Goal: Information Seeking & Learning: Learn about a topic

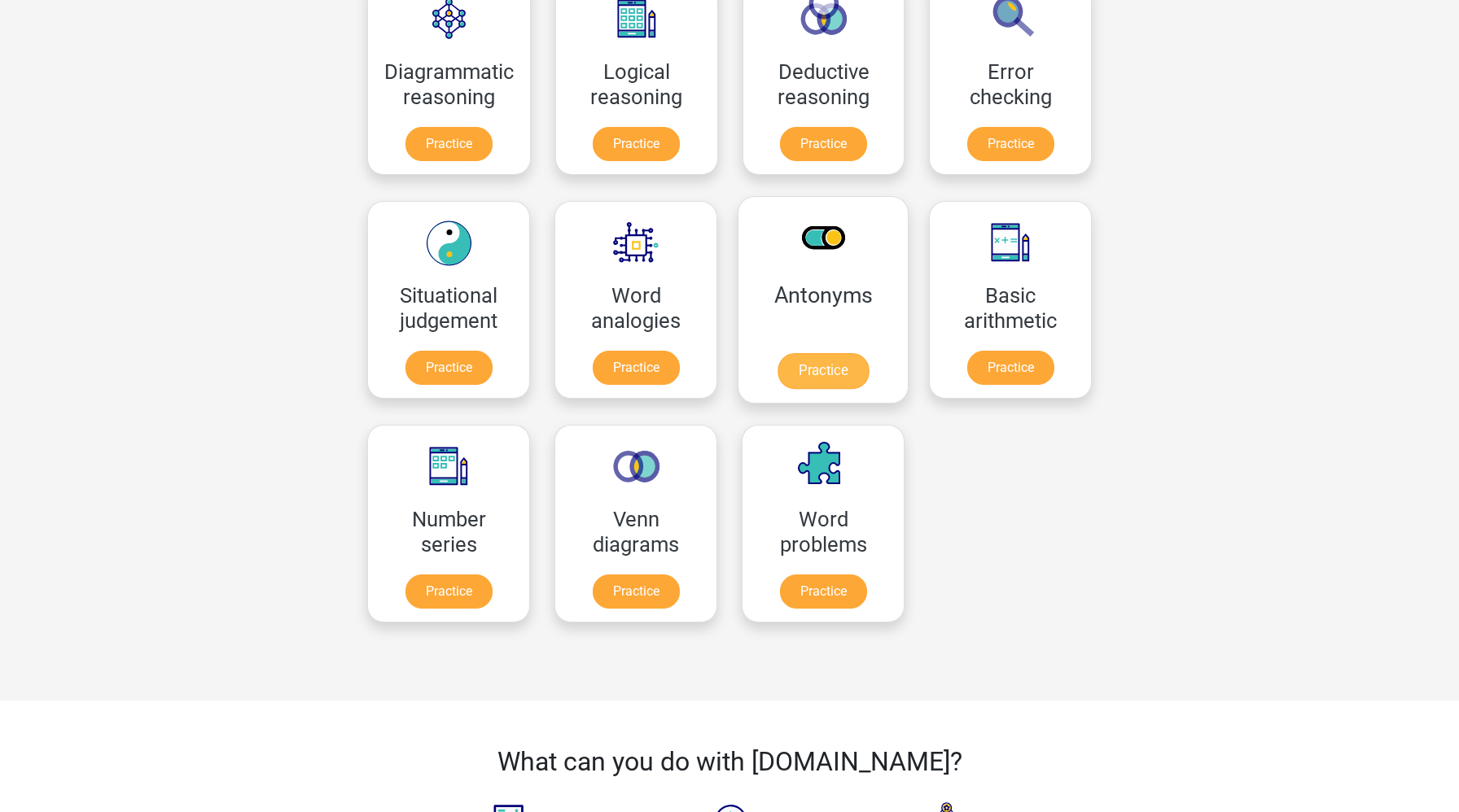
scroll to position [547, 0]
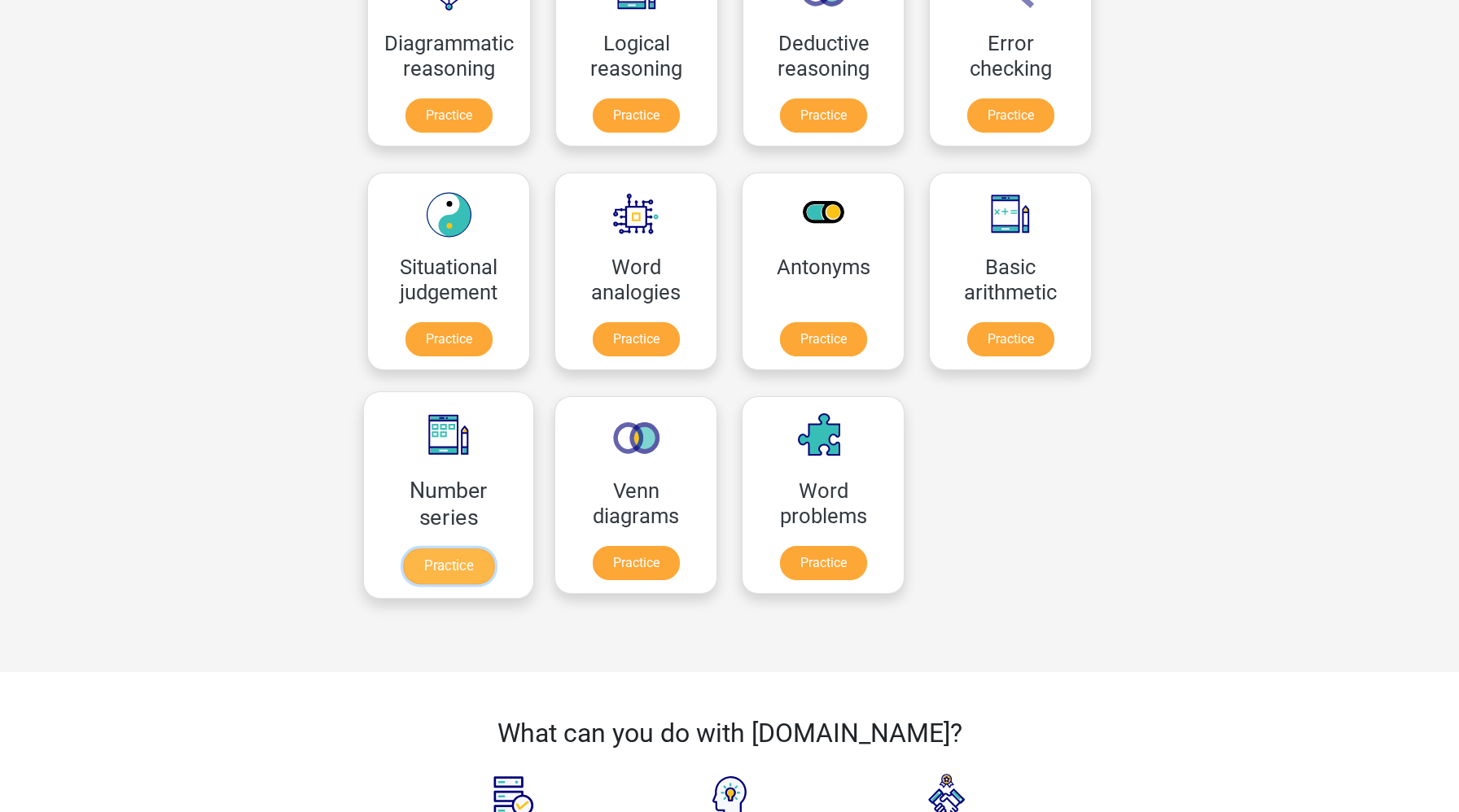
click at [487, 566] on link "Practice" at bounding box center [448, 566] width 91 height 36
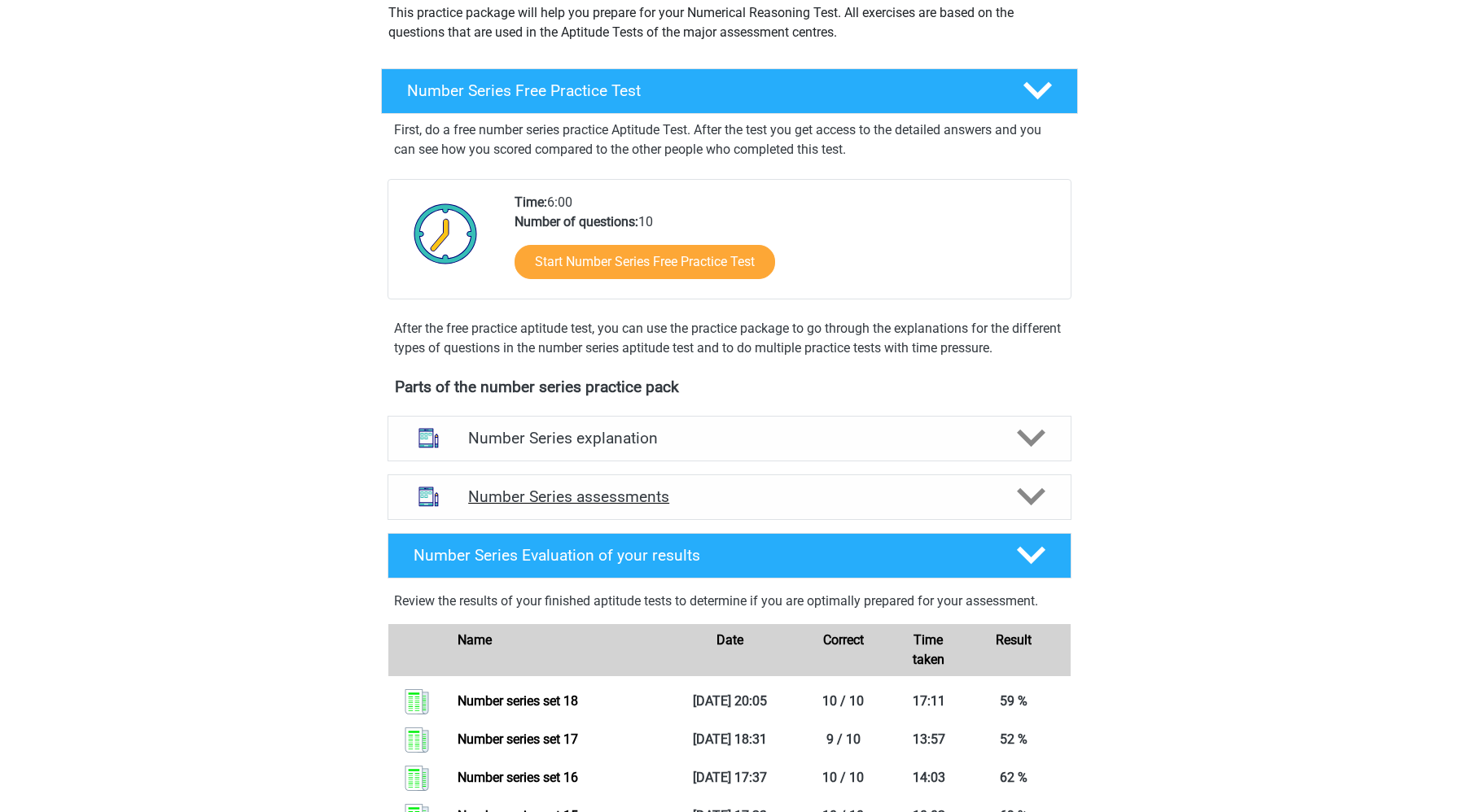
scroll to position [220, 0]
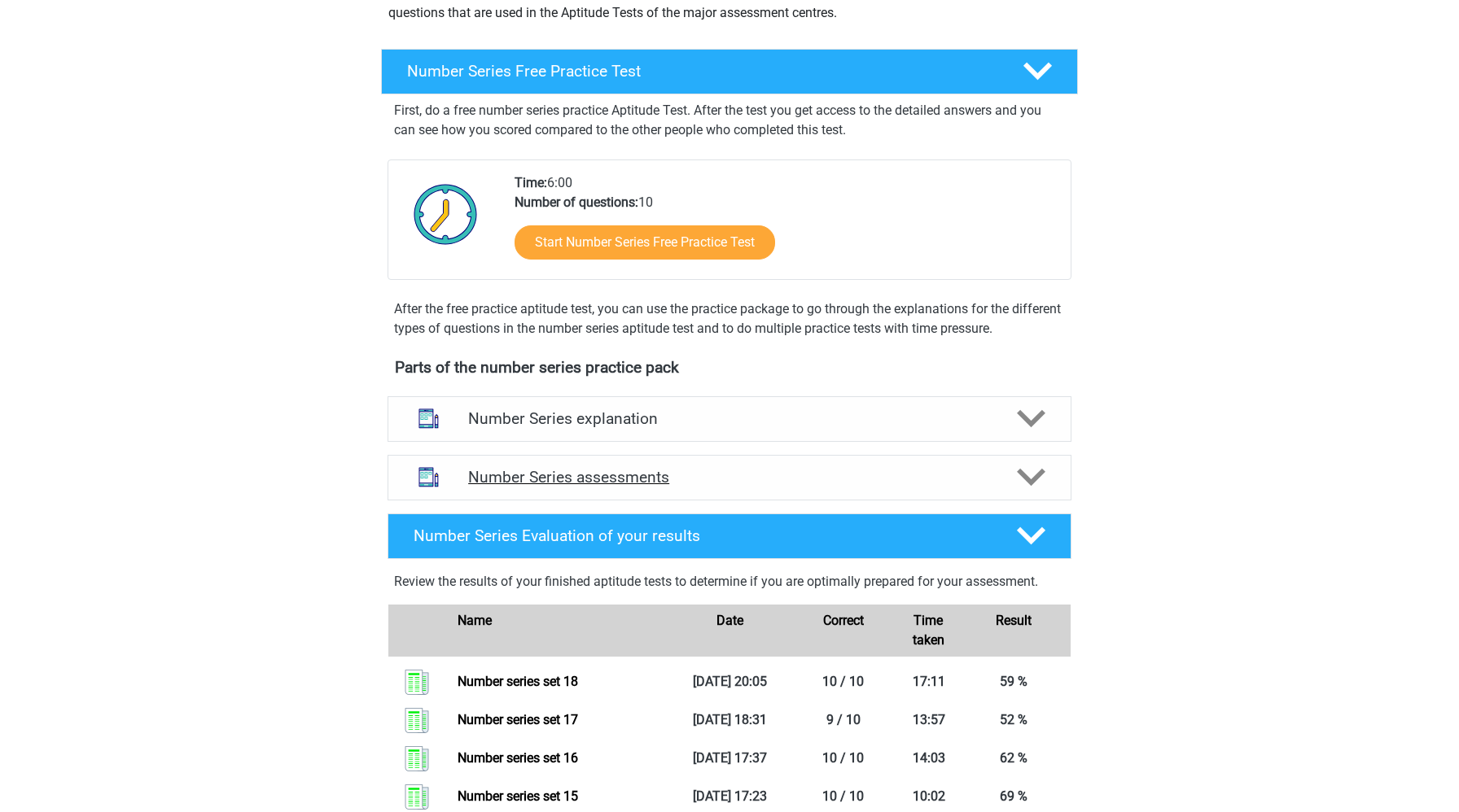
click at [590, 485] on h4 "Number Series assessments" at bounding box center [730, 478] width 523 height 19
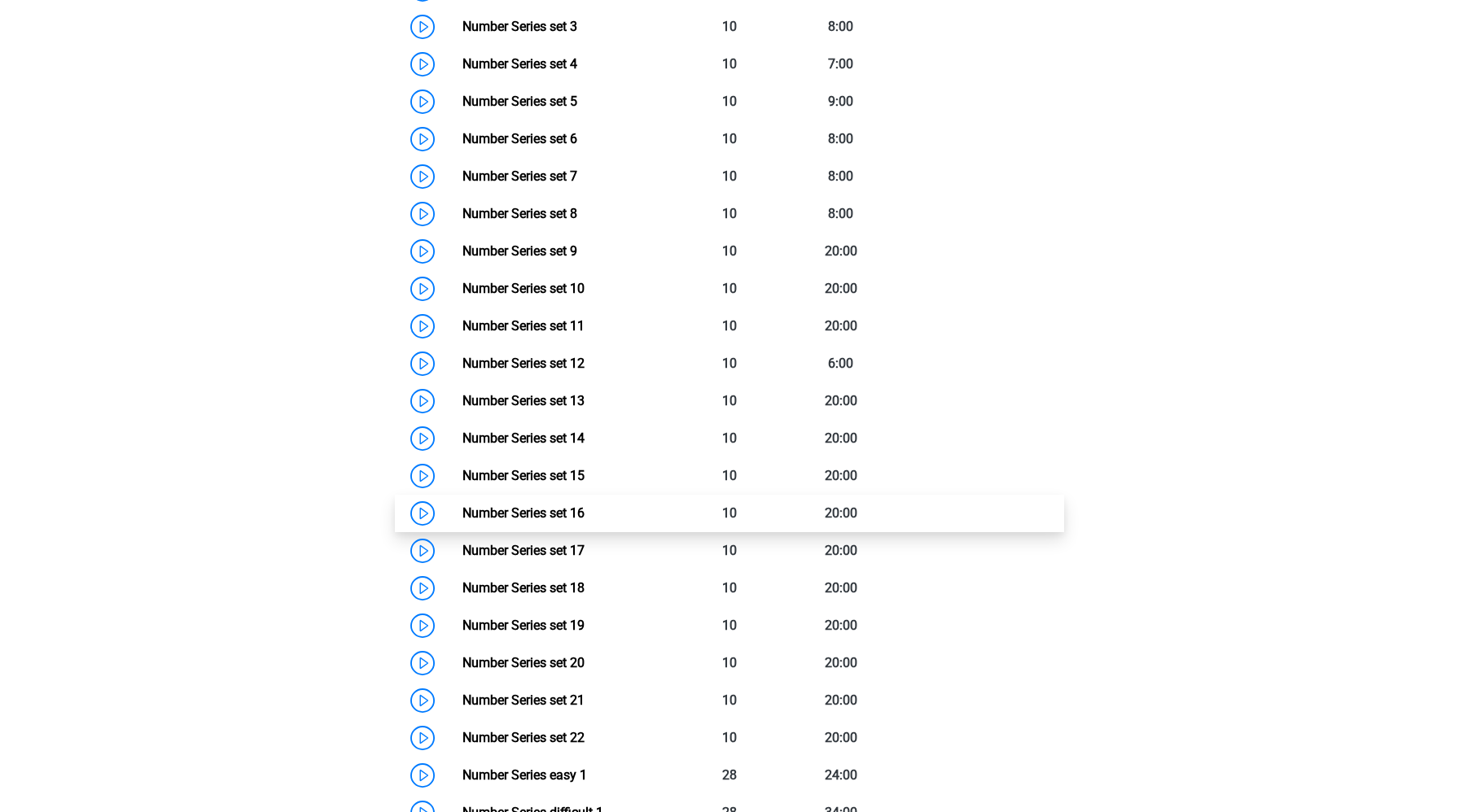
scroll to position [1014, 0]
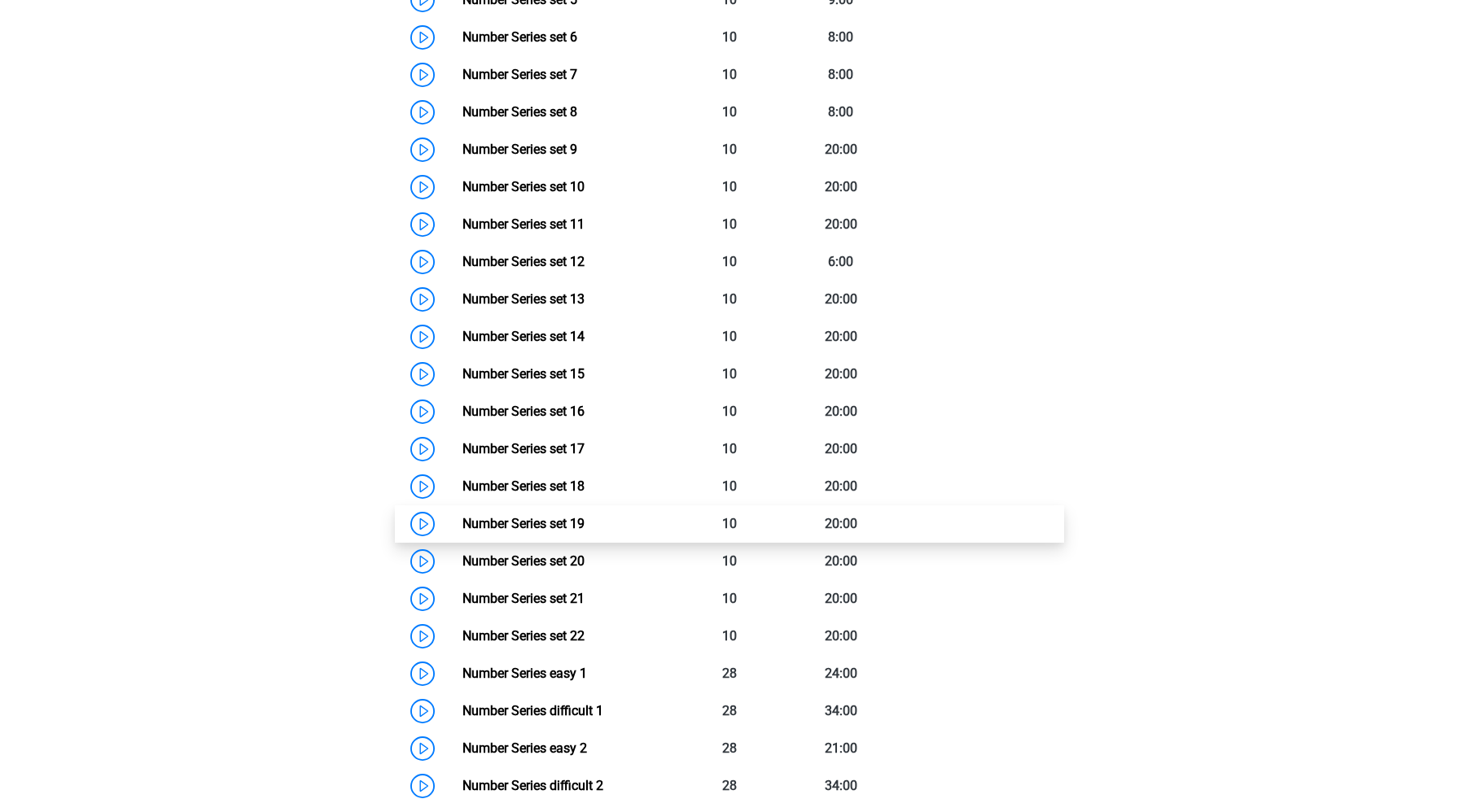
click at [462, 522] on link "Number Series set 19" at bounding box center [523, 524] width 122 height 15
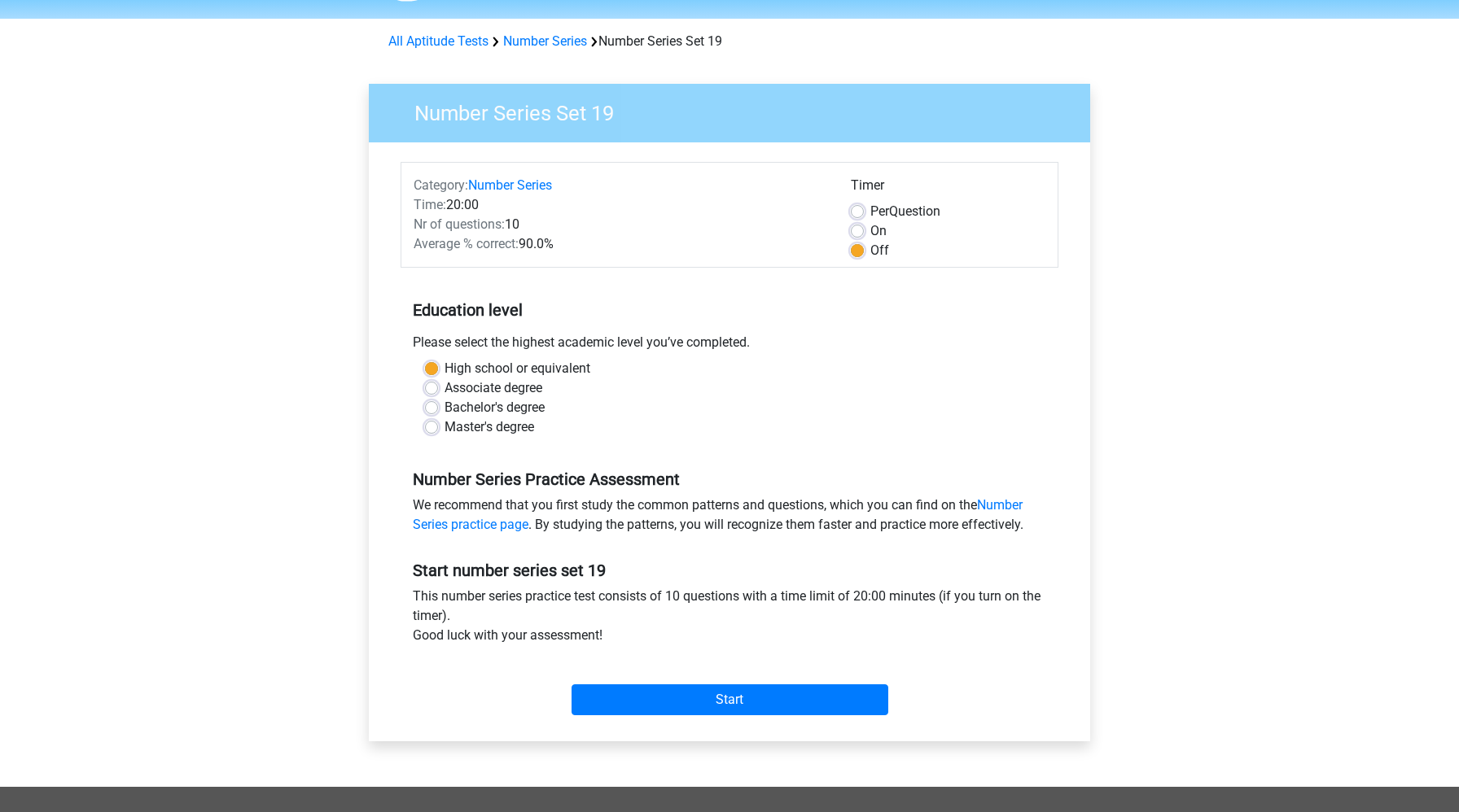
scroll to position [51, 0]
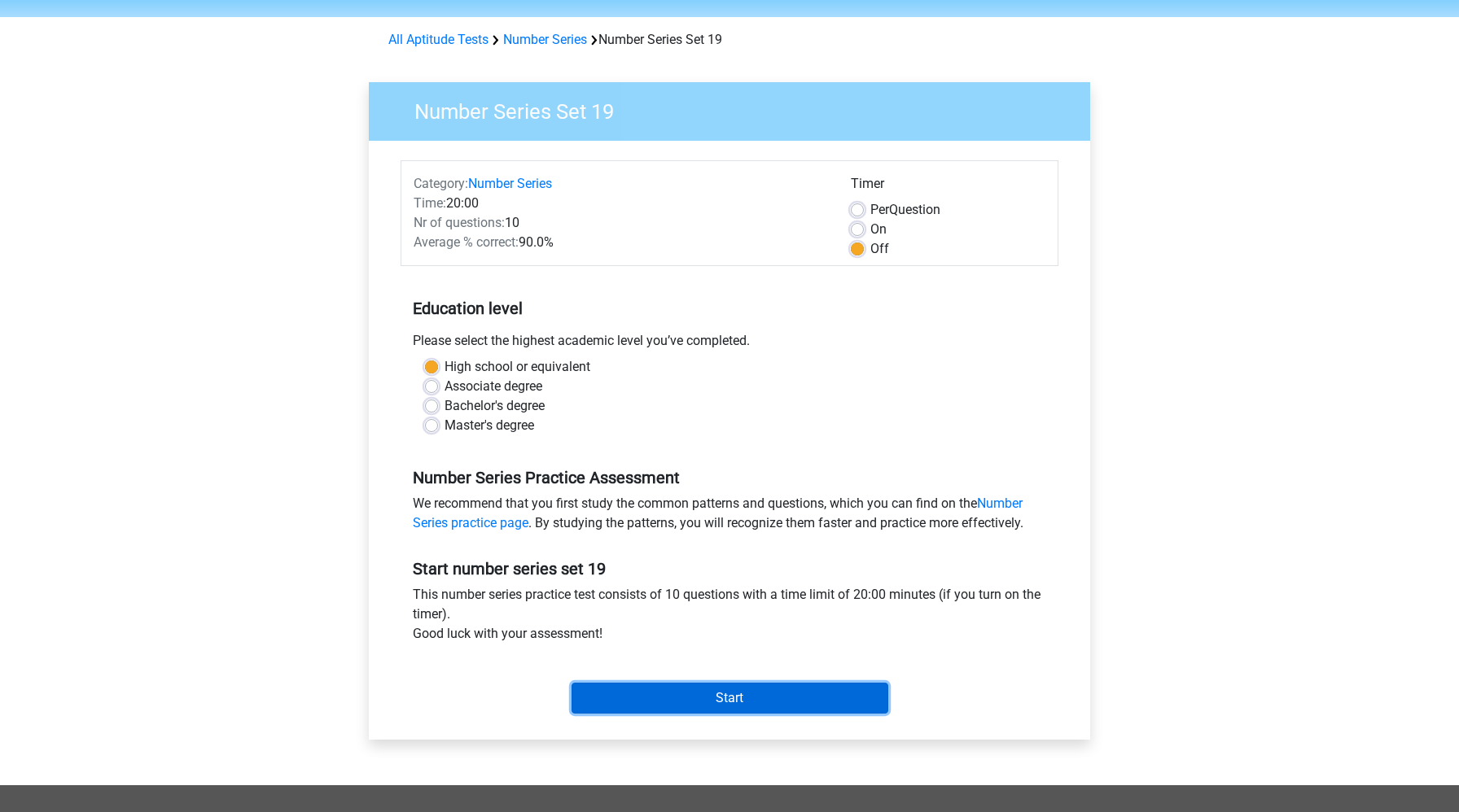
click at [660, 695] on input "Start" at bounding box center [730, 698] width 317 height 31
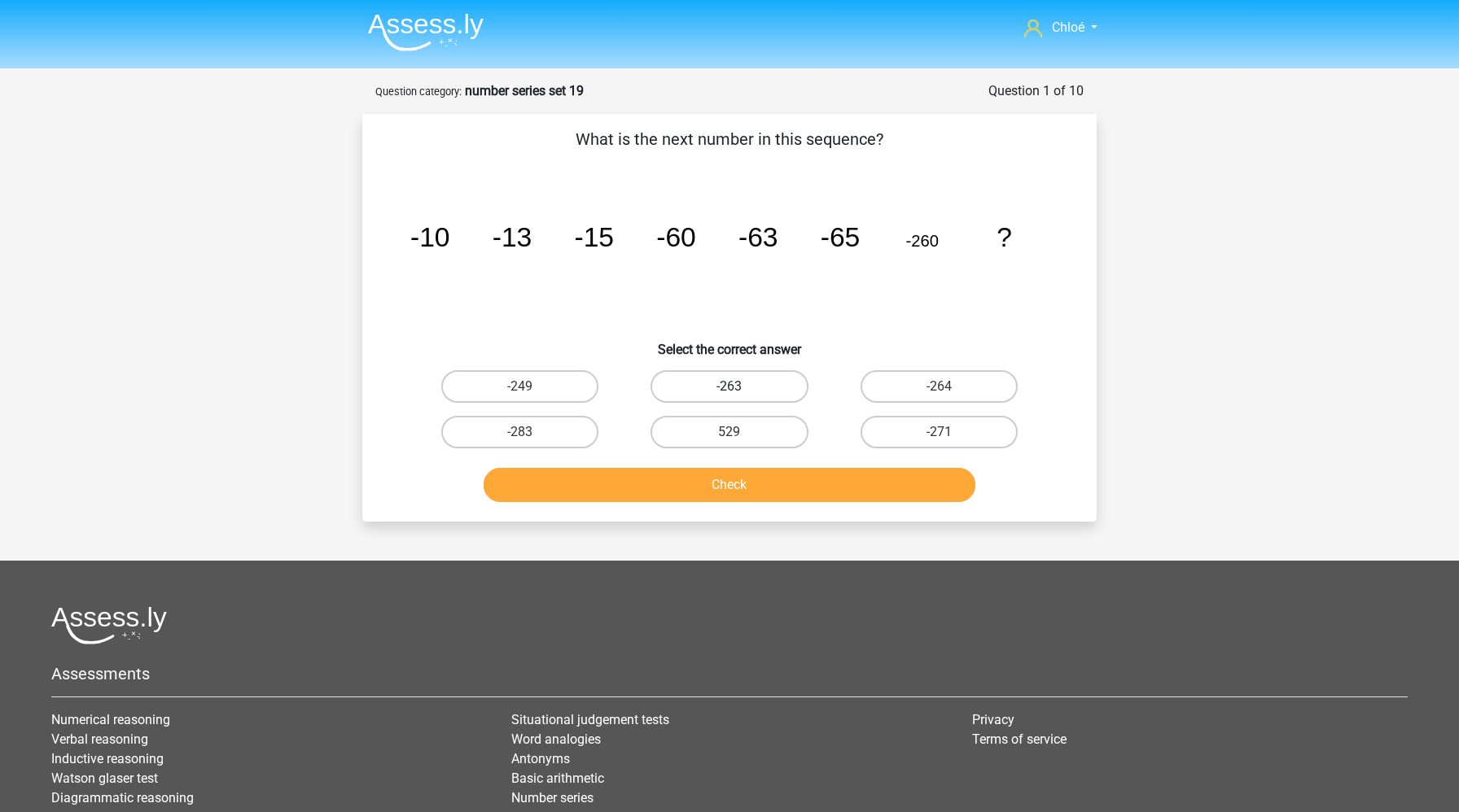
click at [741, 373] on label "-263" at bounding box center [729, 386] width 157 height 32
click at [740, 386] on input "-263" at bounding box center [735, 392] width 10 height 10
radio input "true"
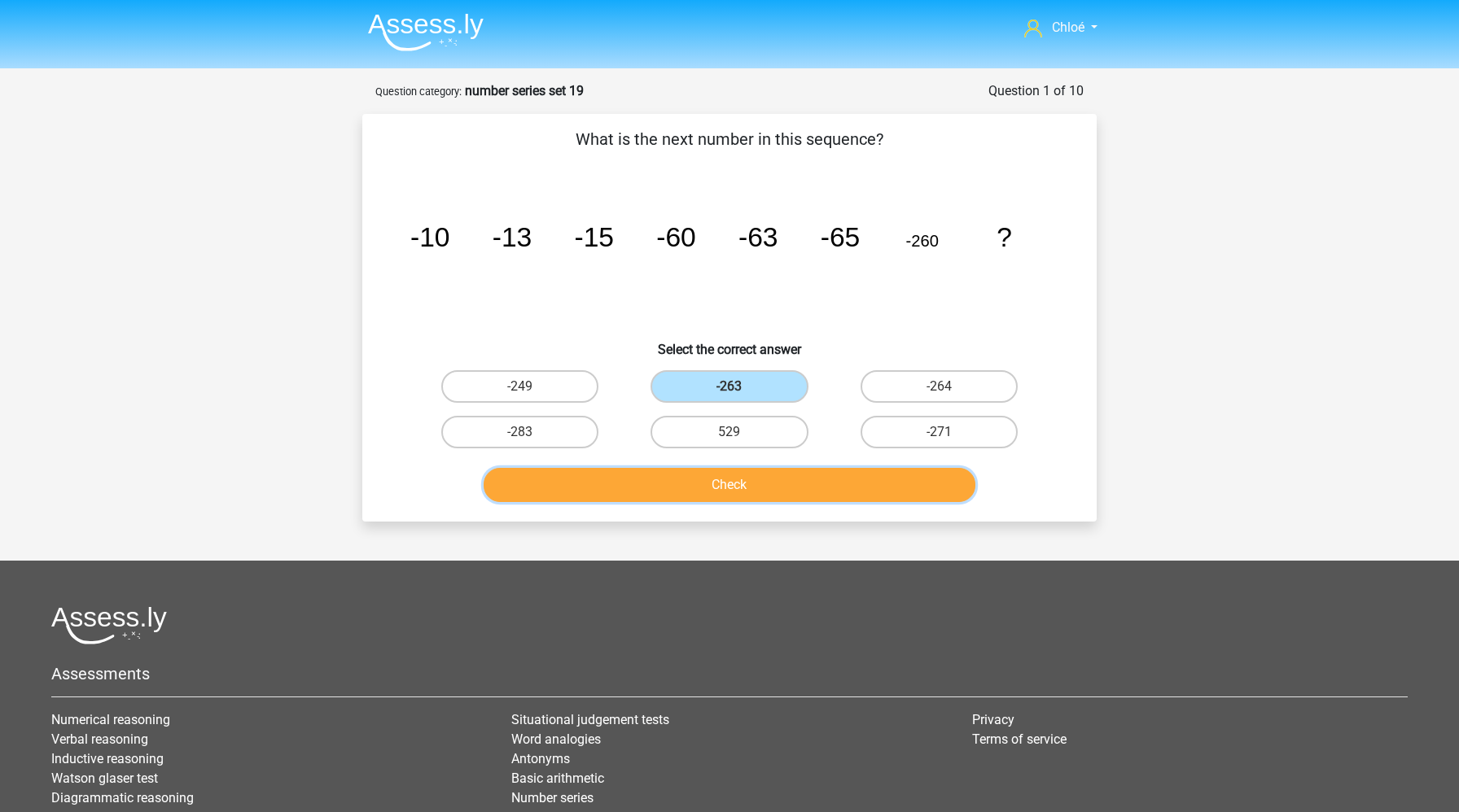
click at [735, 480] on button "Check" at bounding box center [730, 485] width 492 height 34
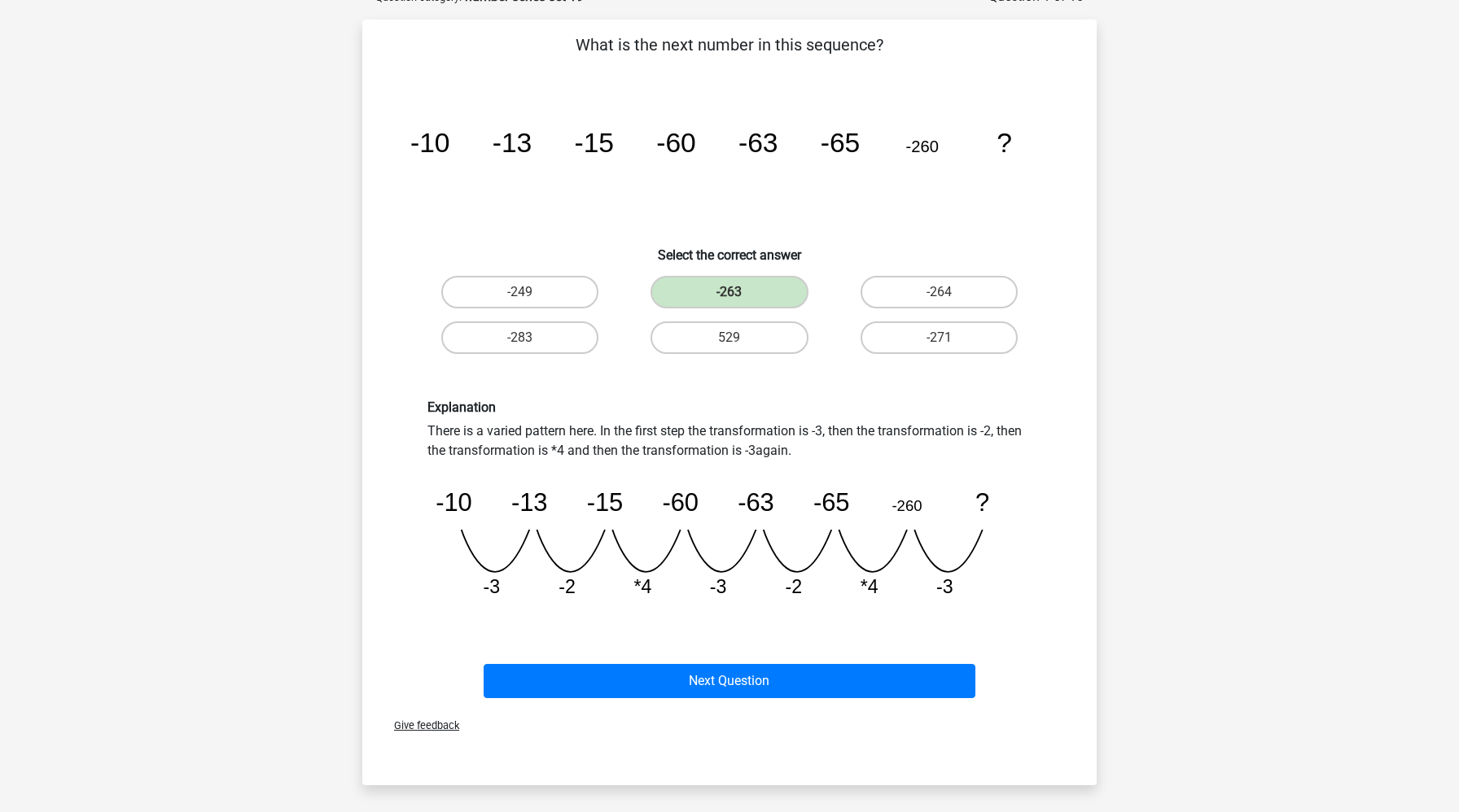
scroll to position [102, 0]
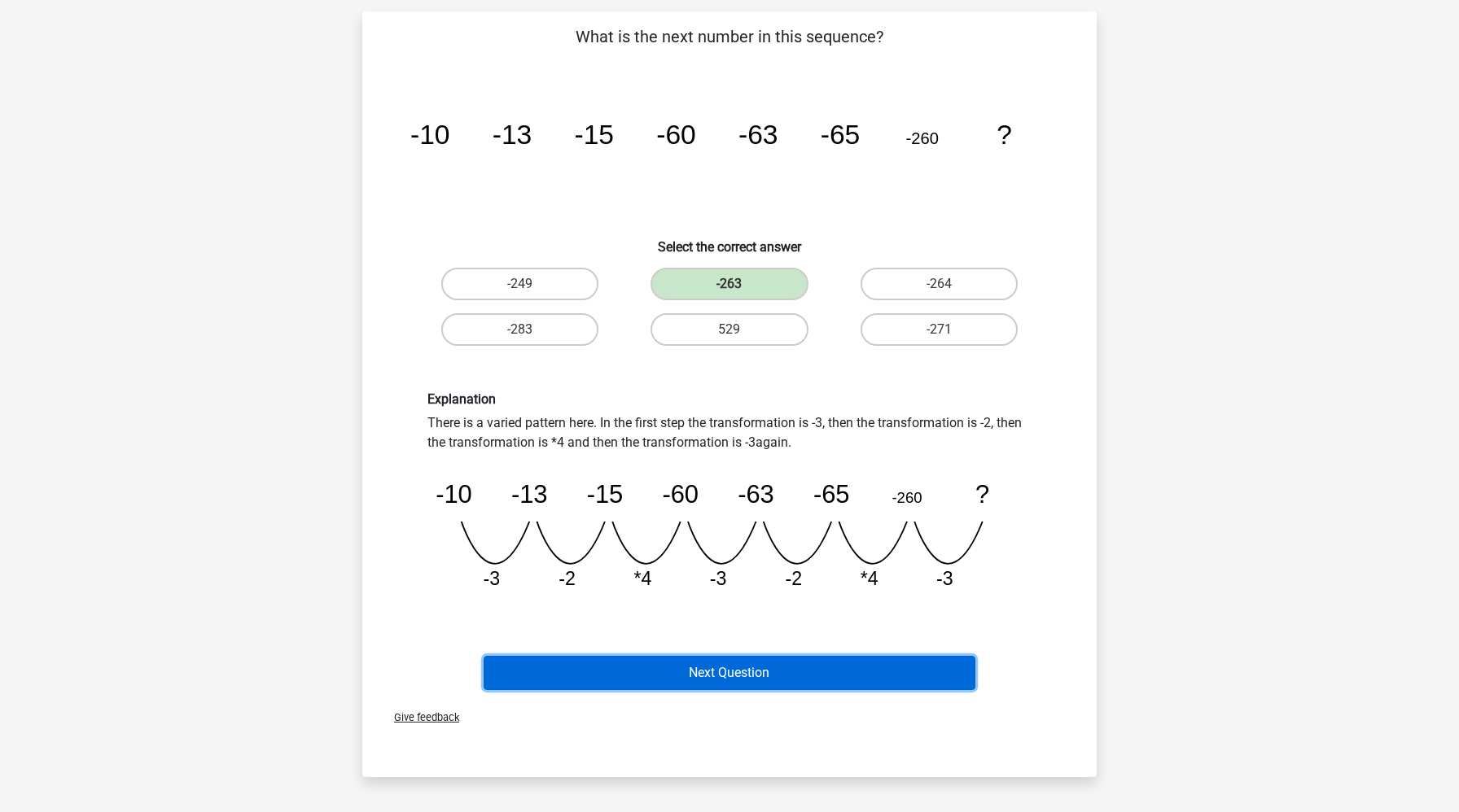
click at [714, 664] on button "Next Question" at bounding box center [730, 673] width 492 height 34
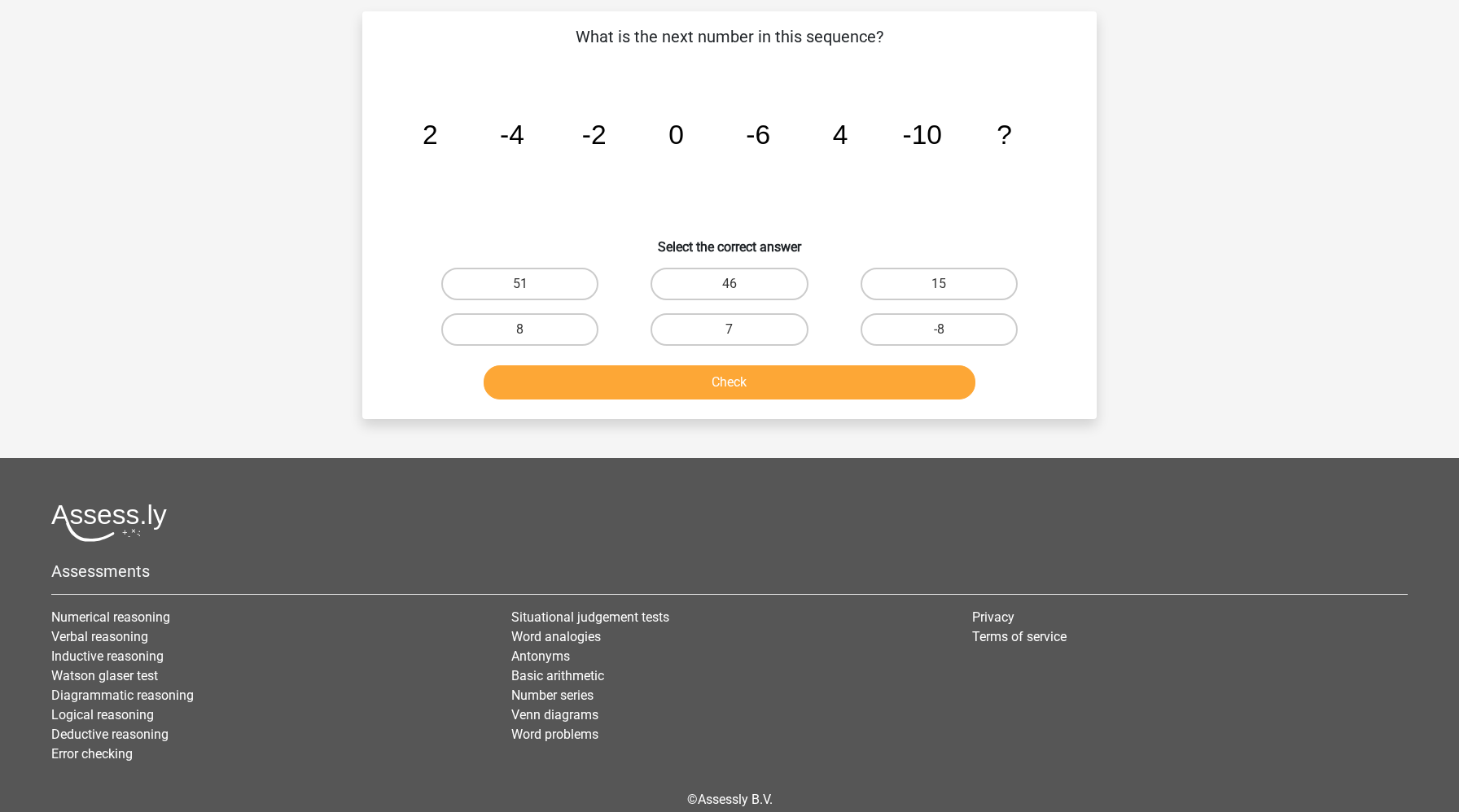
scroll to position [81, 0]
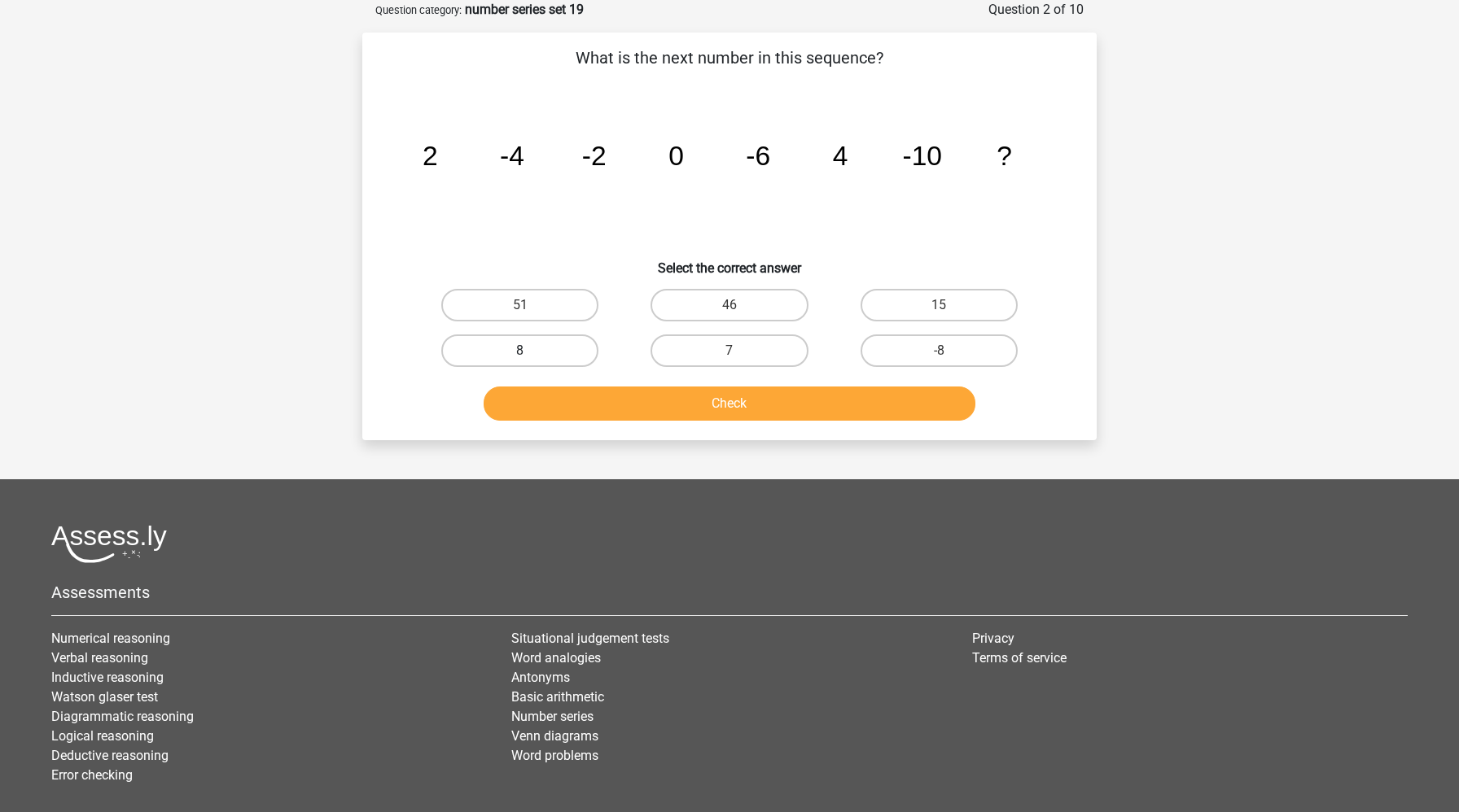
click at [573, 349] on label "8" at bounding box center [520, 351] width 157 height 32
click at [531, 351] on input "8" at bounding box center [526, 356] width 10 height 10
radio input "true"
click at [597, 405] on button "Check" at bounding box center [730, 403] width 492 height 34
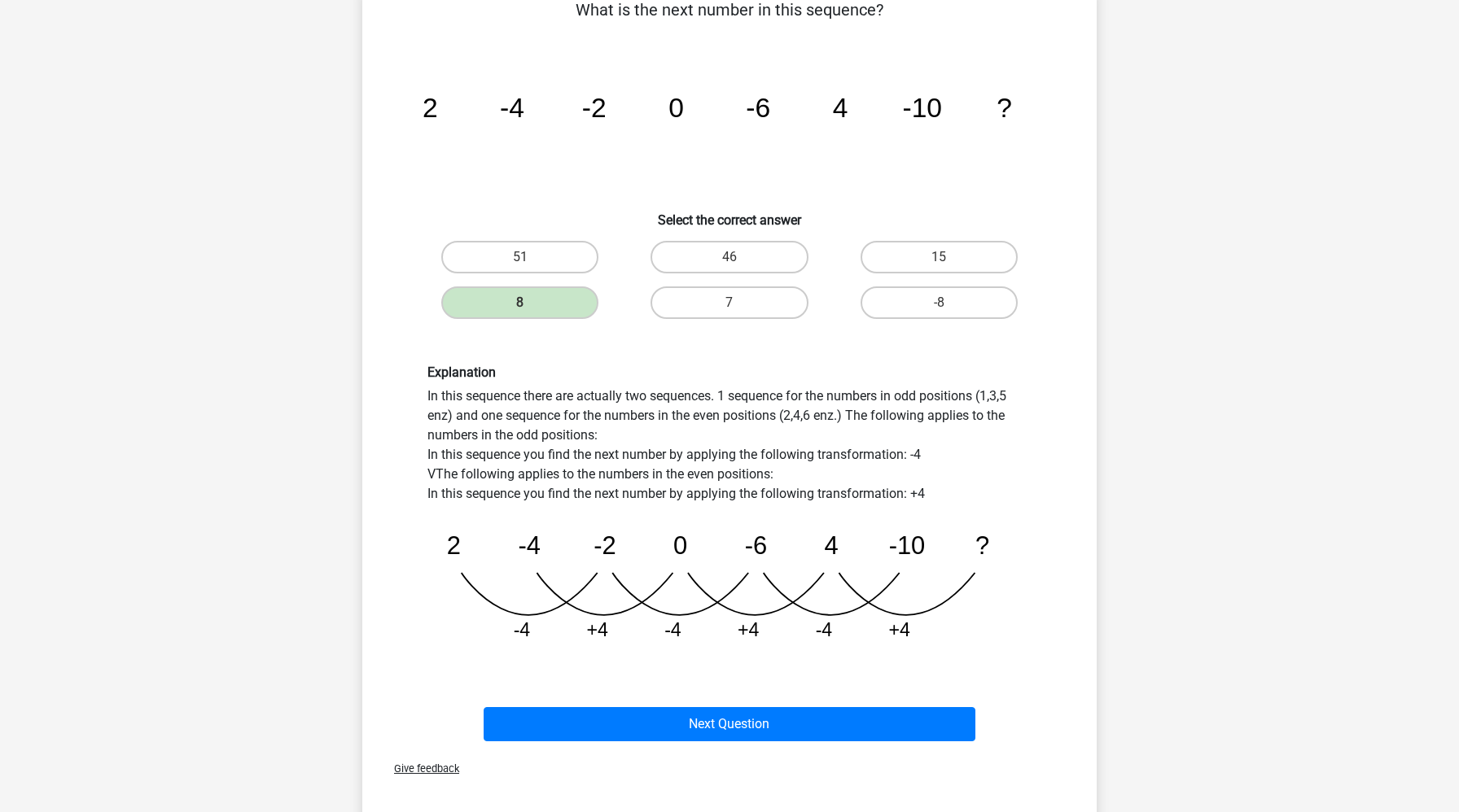
scroll to position [139, 0]
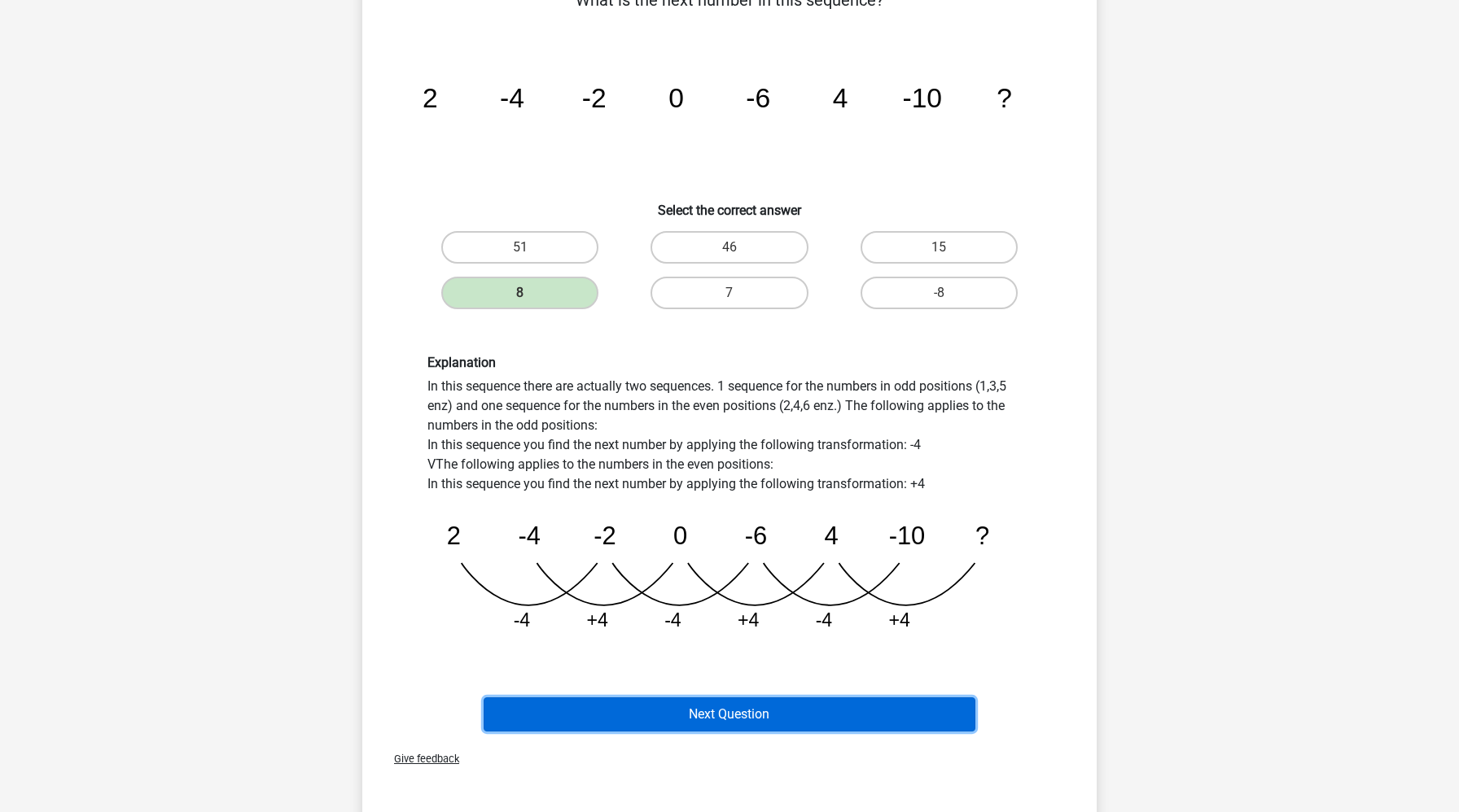
click at [558, 710] on button "Next Question" at bounding box center [730, 715] width 492 height 34
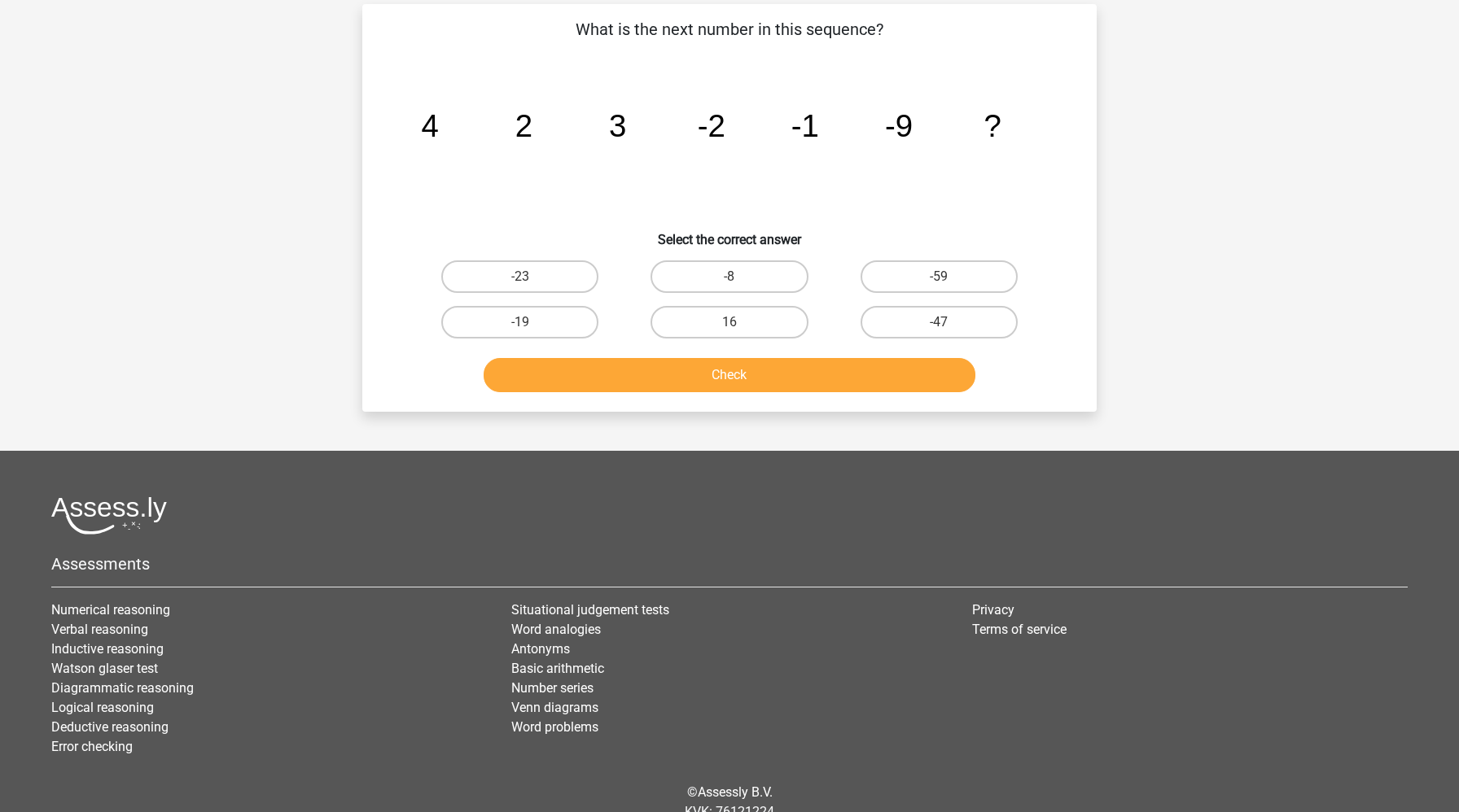
scroll to position [81, 0]
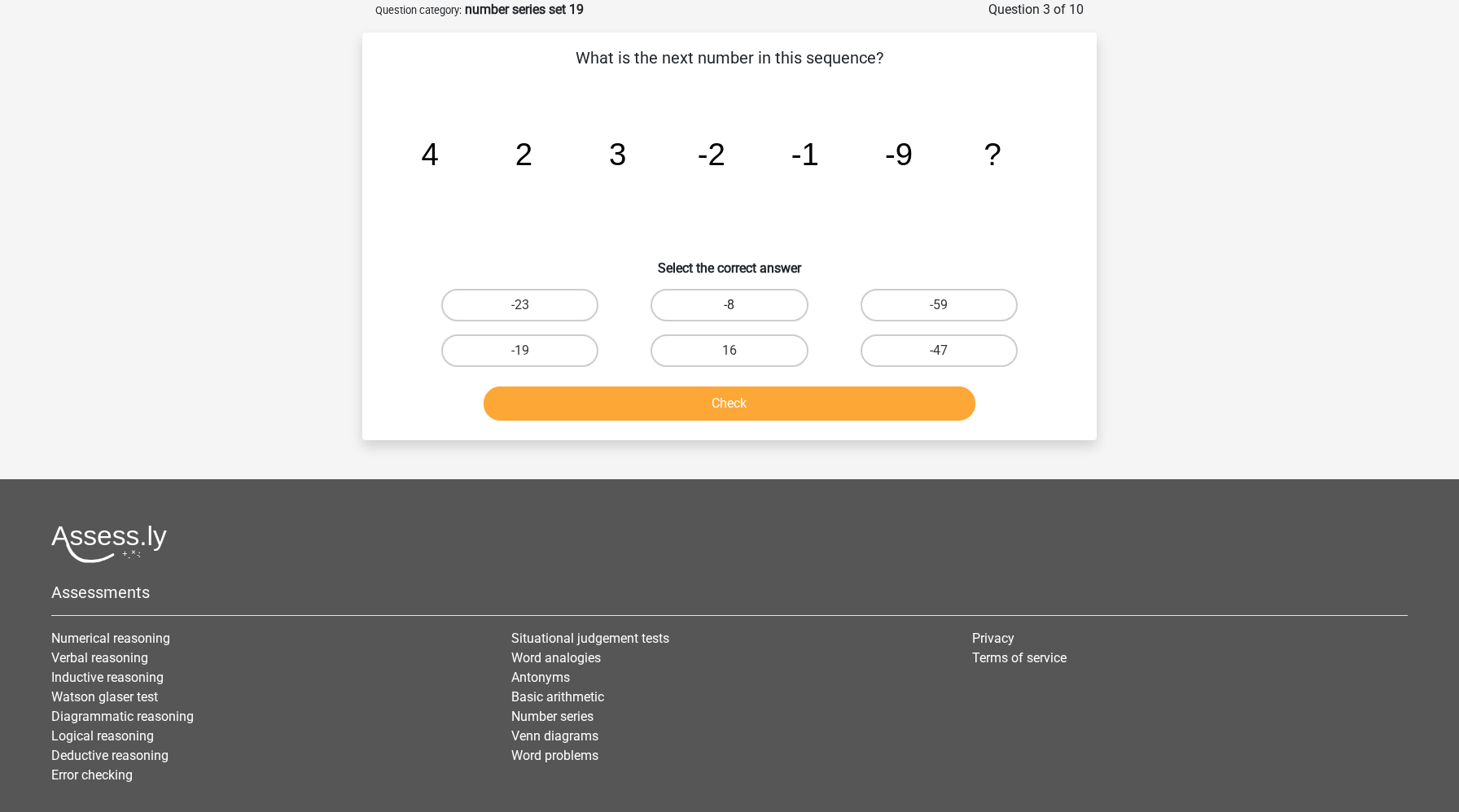
click at [779, 308] on label "-8" at bounding box center [729, 305] width 157 height 32
click at [740, 308] on input "-8" at bounding box center [735, 310] width 10 height 10
radio input "true"
click at [756, 400] on button "Check" at bounding box center [730, 403] width 492 height 34
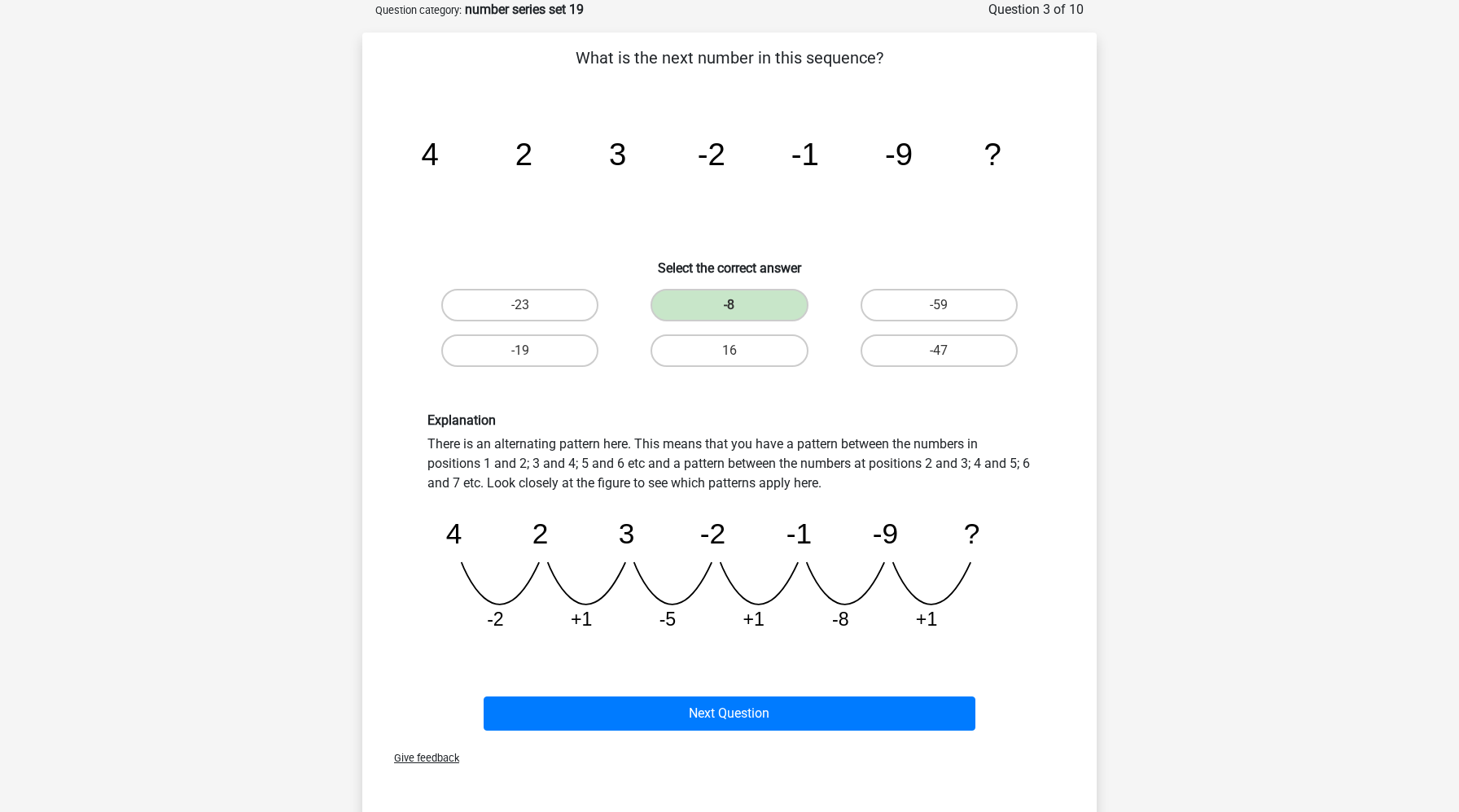
scroll to position [78, 0]
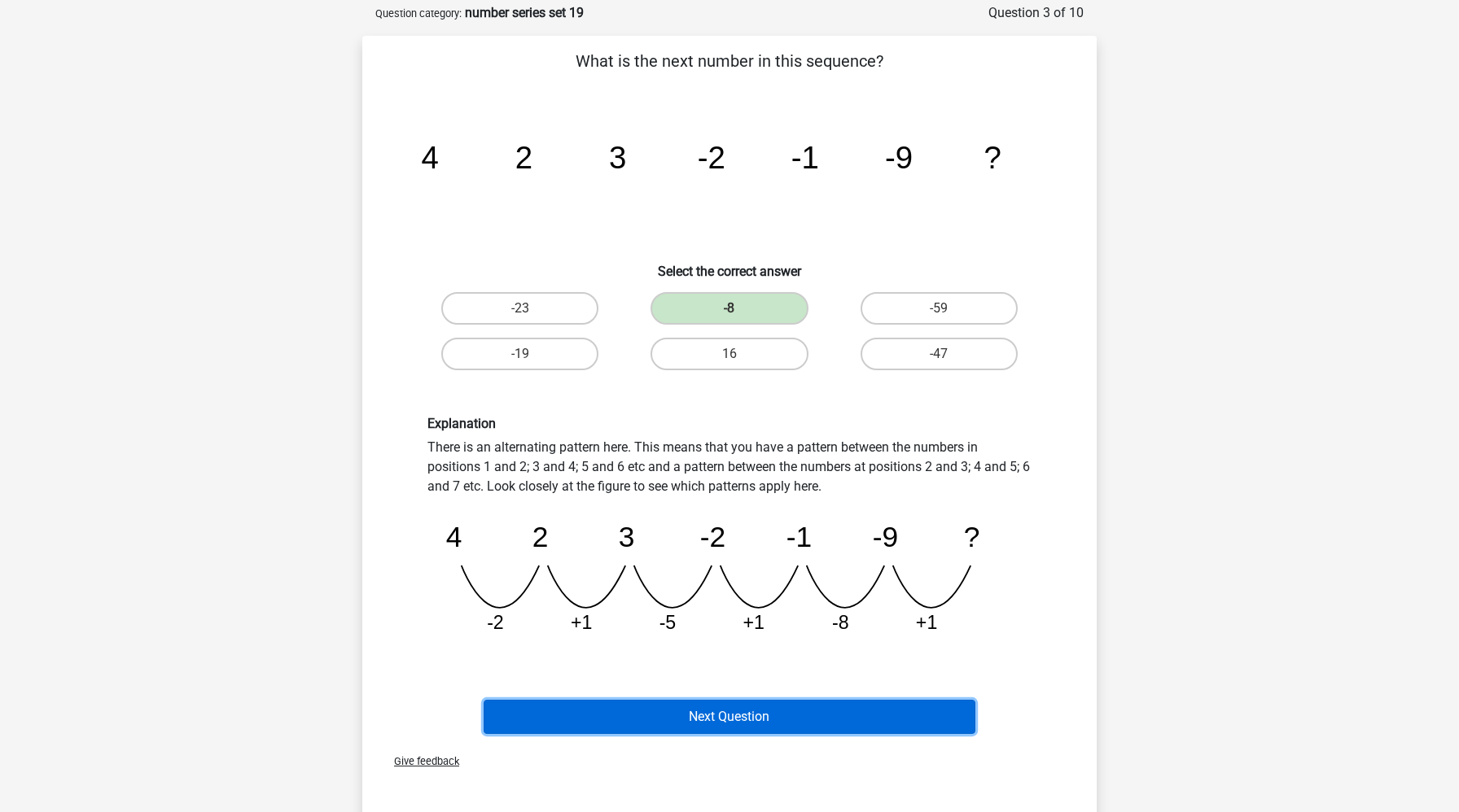
click at [825, 710] on button "Next Question" at bounding box center [730, 717] width 492 height 34
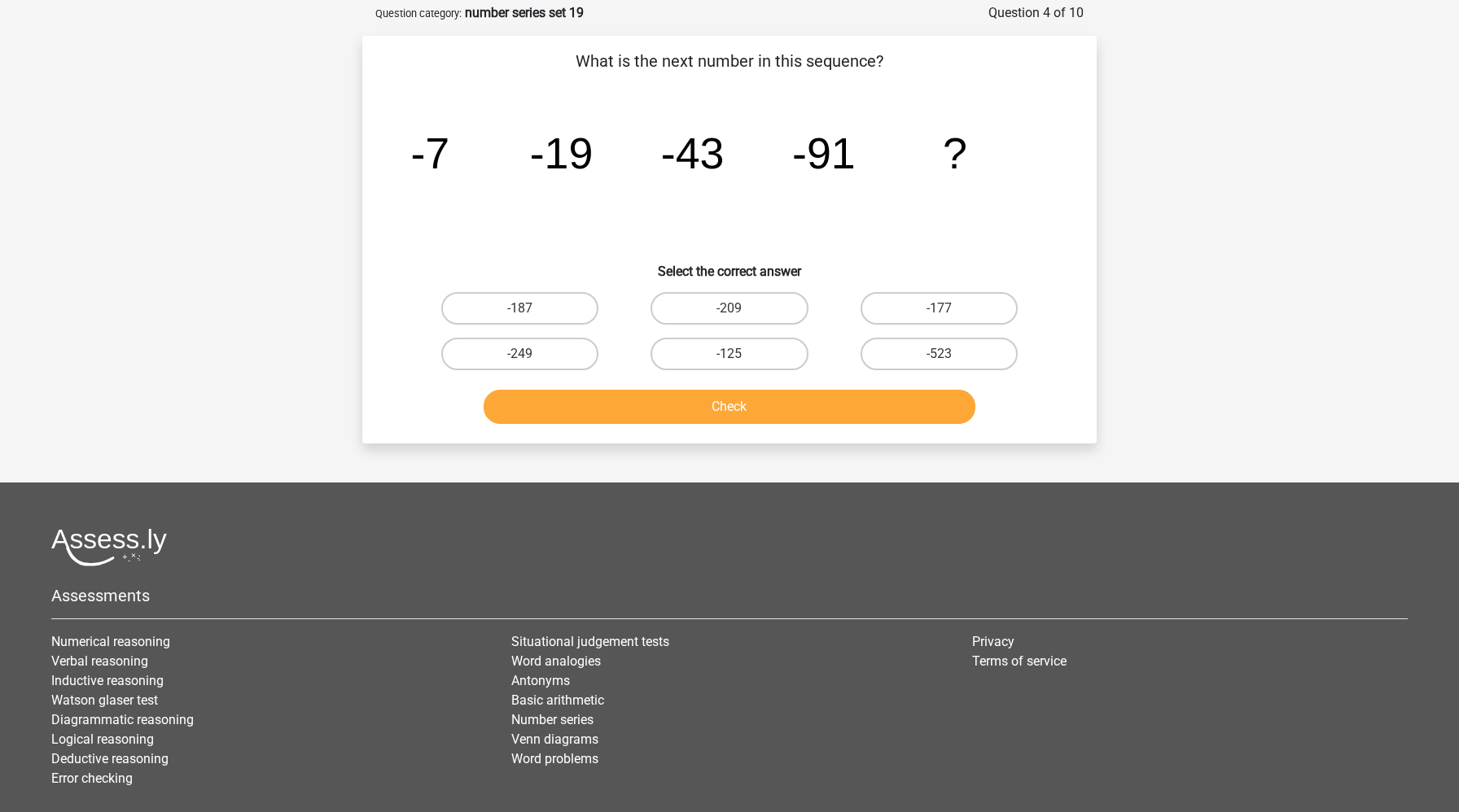
scroll to position [81, 0]
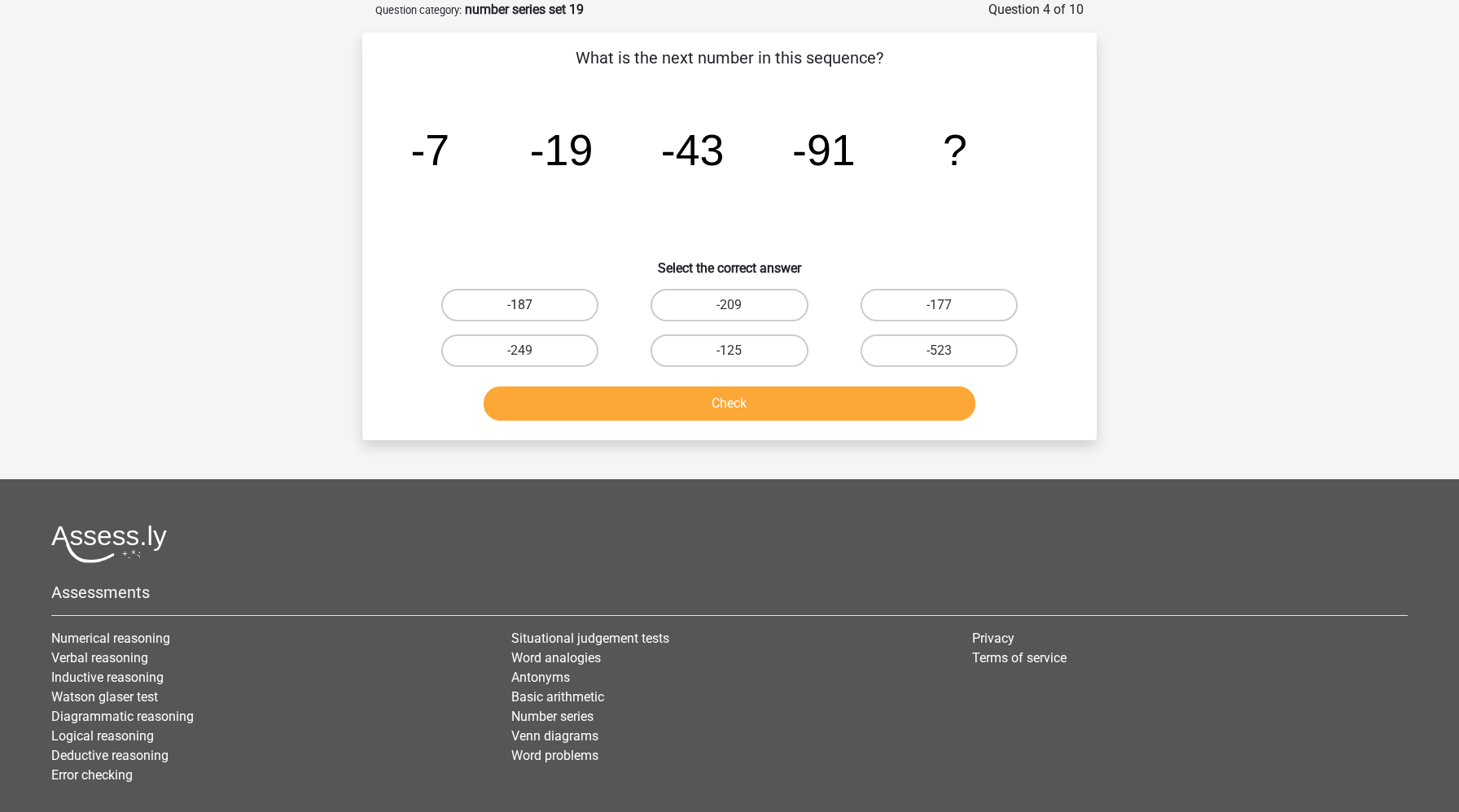
click at [541, 299] on label "-187" at bounding box center [520, 305] width 157 height 32
click at [531, 305] on input "-187" at bounding box center [526, 310] width 10 height 10
radio input "true"
click at [578, 398] on button "Check" at bounding box center [730, 403] width 492 height 34
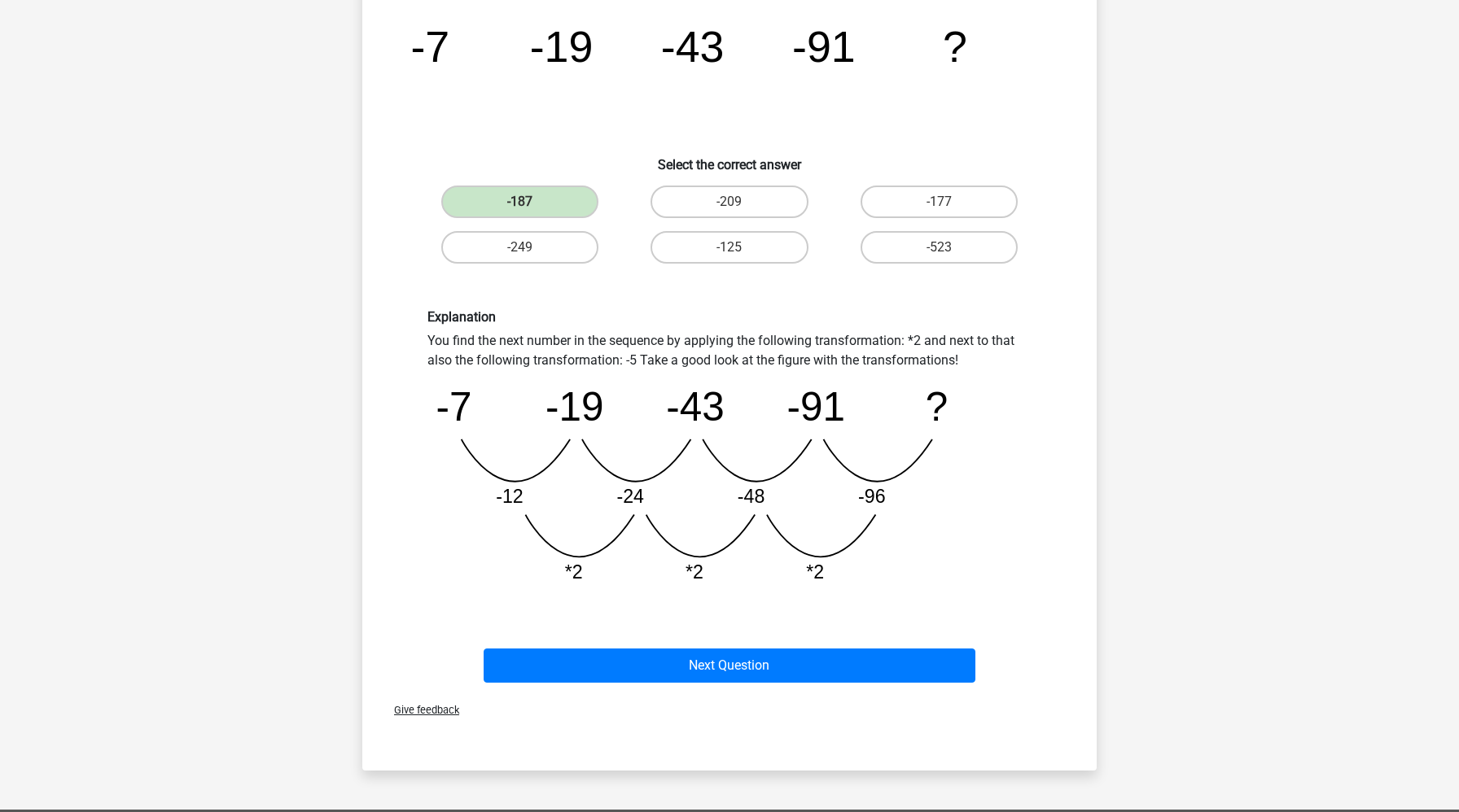
scroll to position [194, 0]
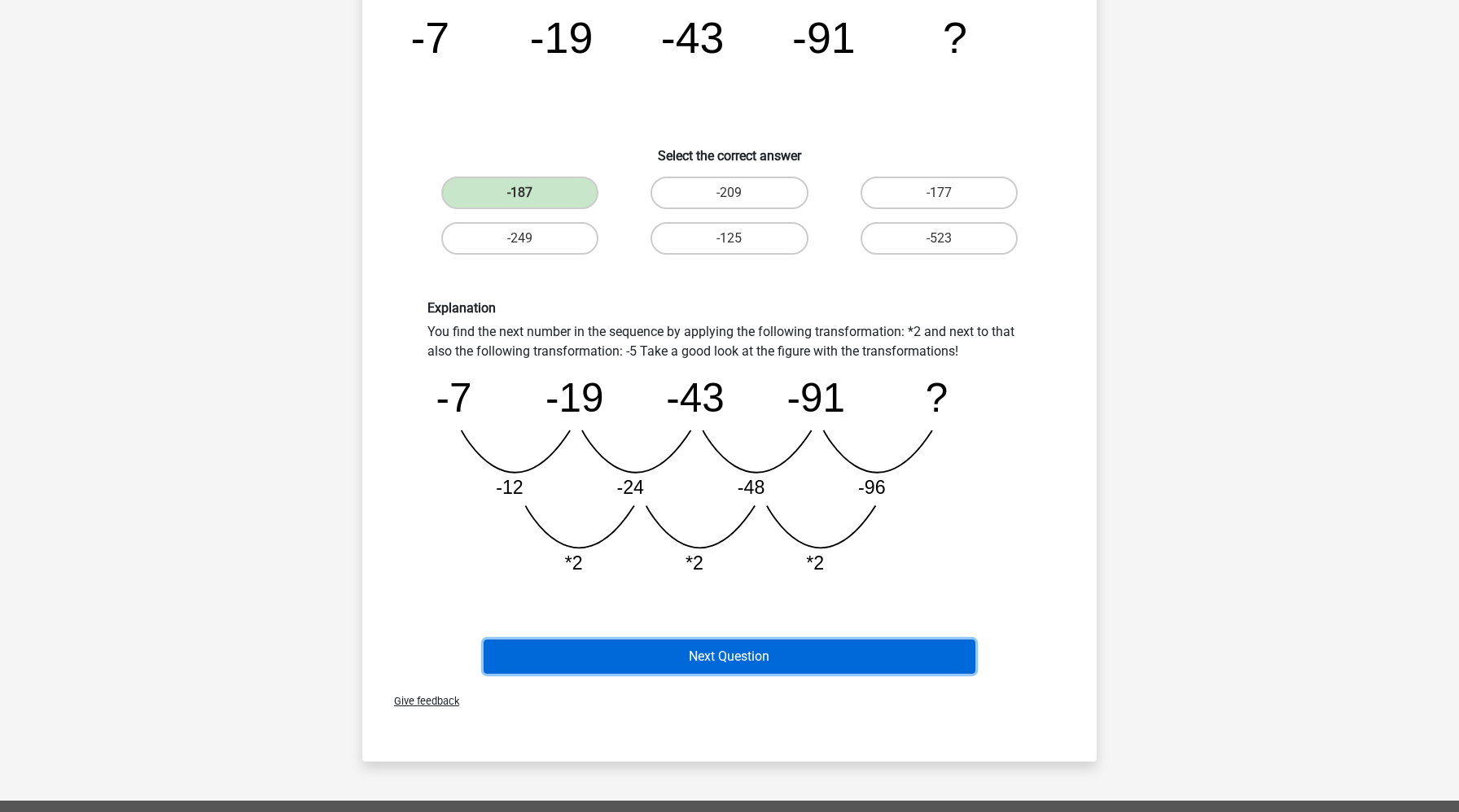
click at [687, 661] on button "Next Question" at bounding box center [730, 657] width 492 height 34
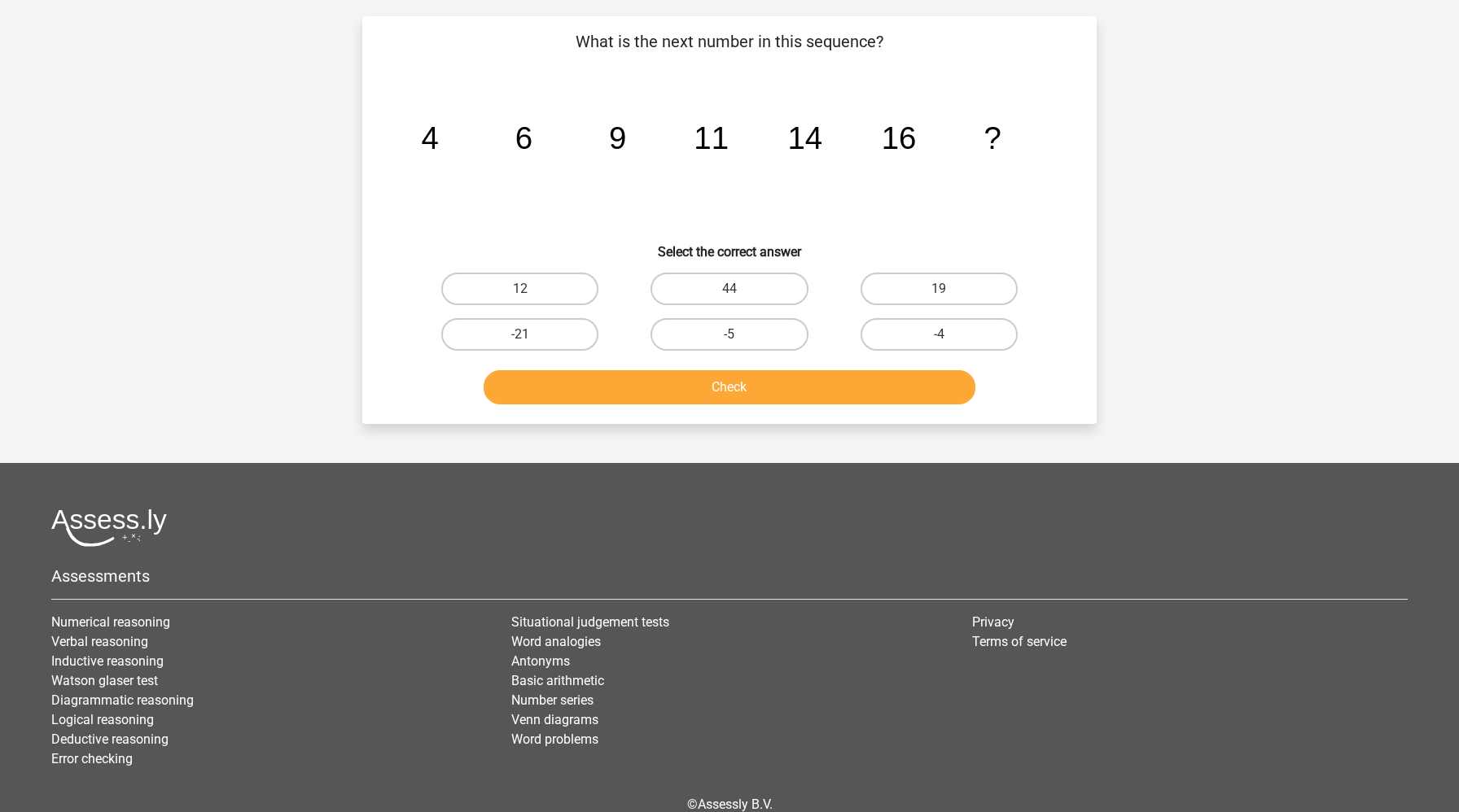
scroll to position [81, 0]
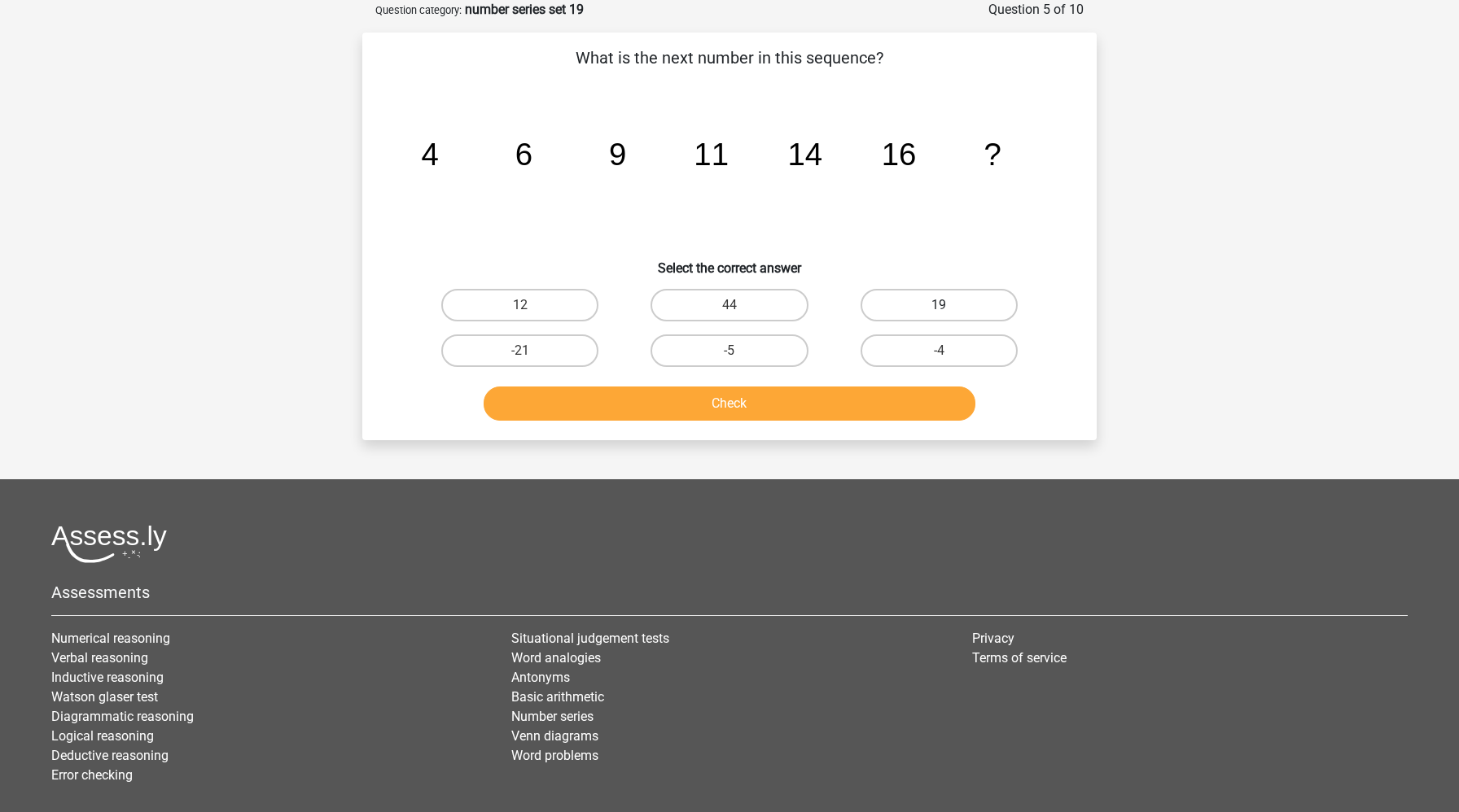
click at [964, 302] on label "19" at bounding box center [939, 305] width 157 height 32
click at [949, 305] on input "19" at bounding box center [944, 310] width 10 height 10
radio input "true"
click at [815, 413] on button "Check" at bounding box center [730, 403] width 492 height 34
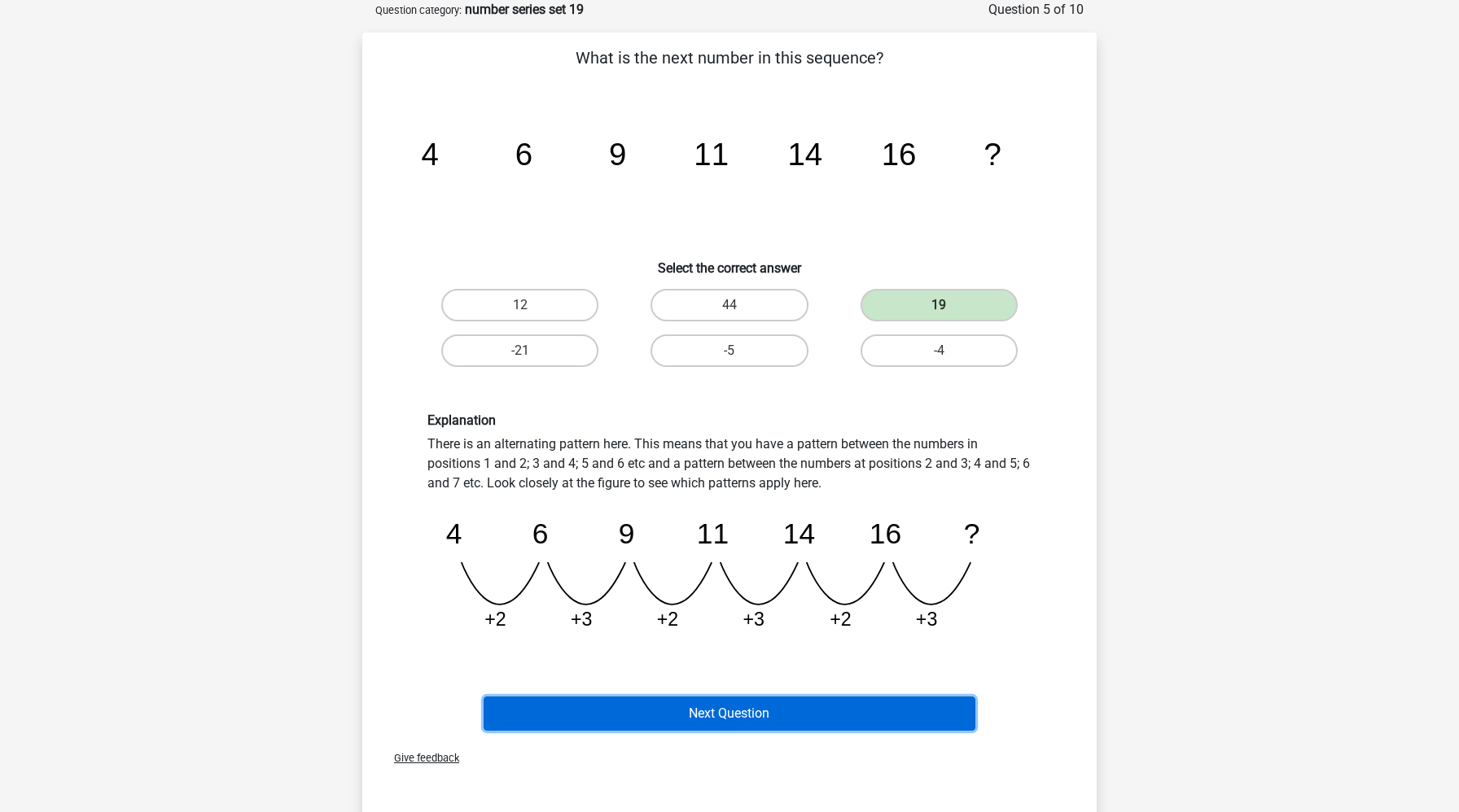
click at [678, 706] on button "Next Question" at bounding box center [730, 714] width 492 height 34
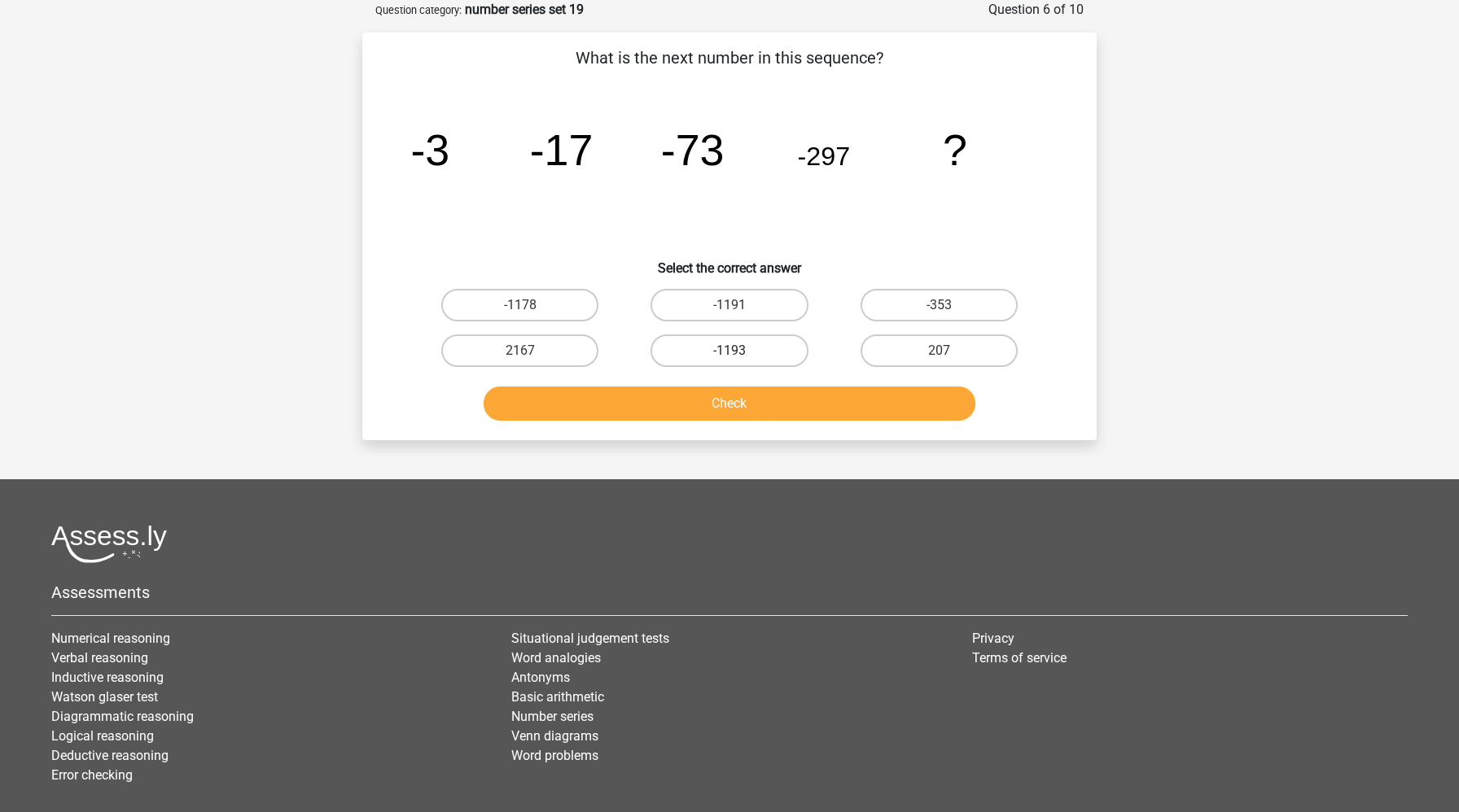
click at [746, 348] on label "-1193" at bounding box center [729, 351] width 157 height 32
click at [740, 351] on input "-1193" at bounding box center [735, 356] width 10 height 10
radio input "true"
click at [745, 408] on button "Check" at bounding box center [730, 403] width 492 height 34
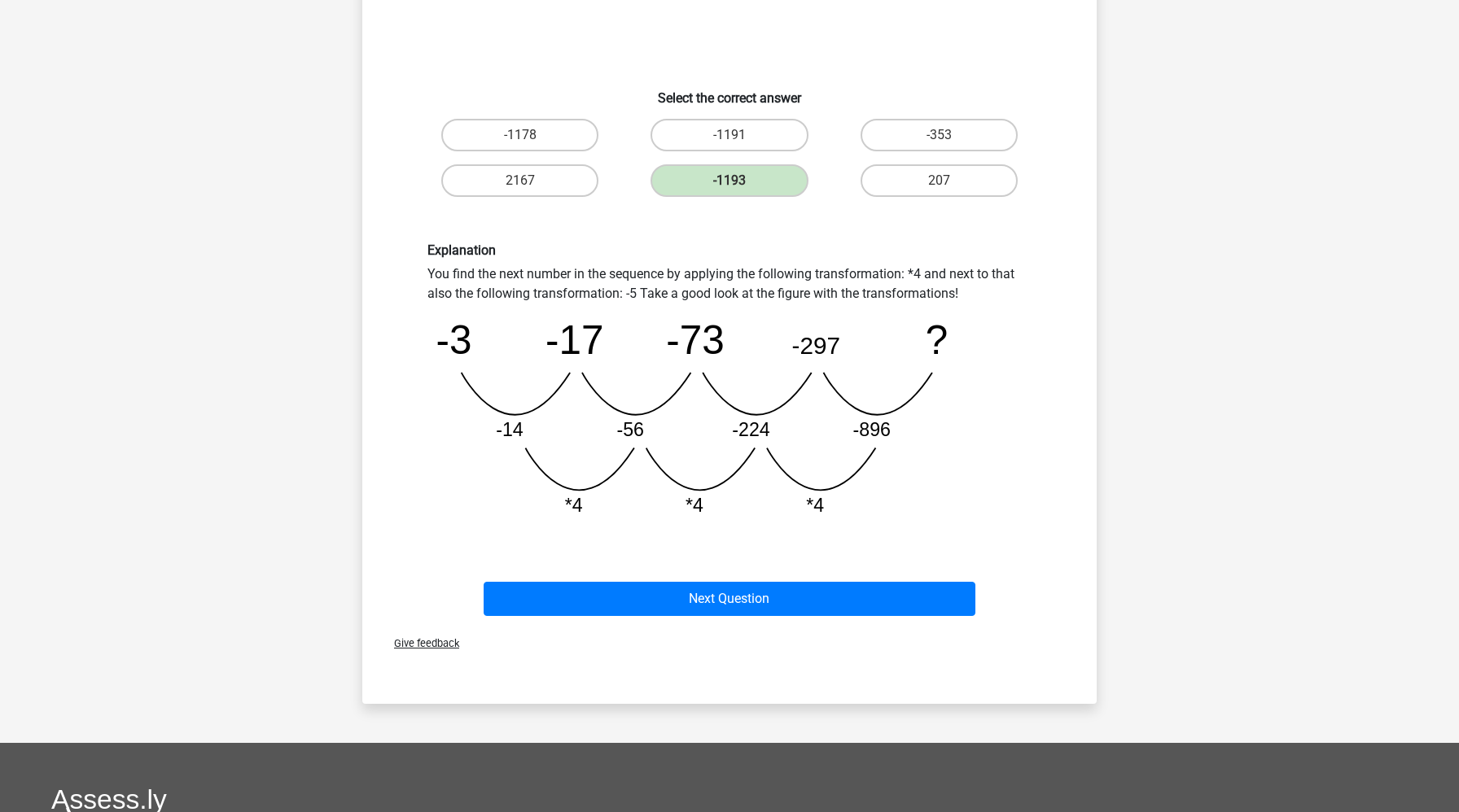
scroll to position [315, 0]
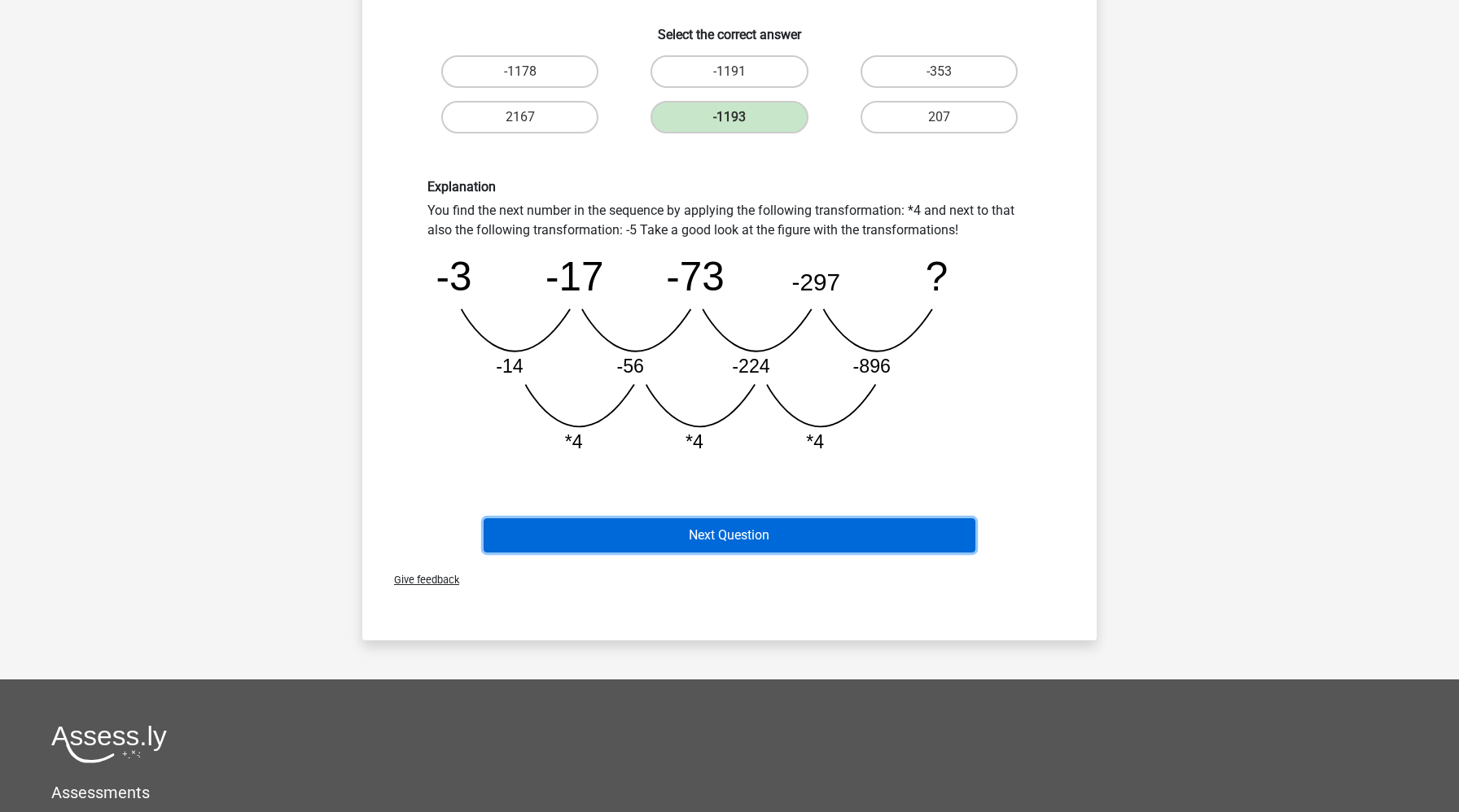
click at [816, 523] on button "Next Question" at bounding box center [730, 536] width 492 height 34
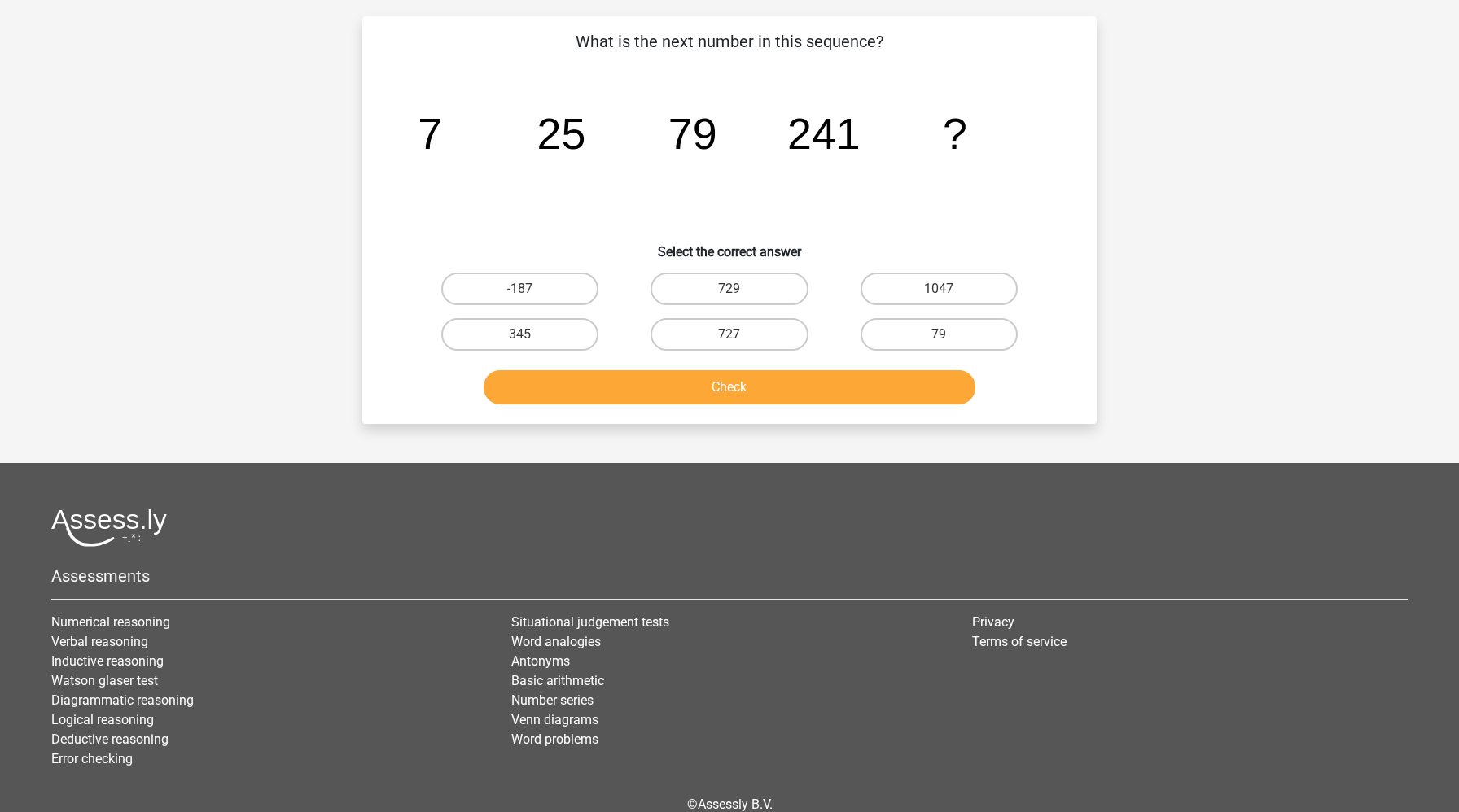
scroll to position [81, 0]
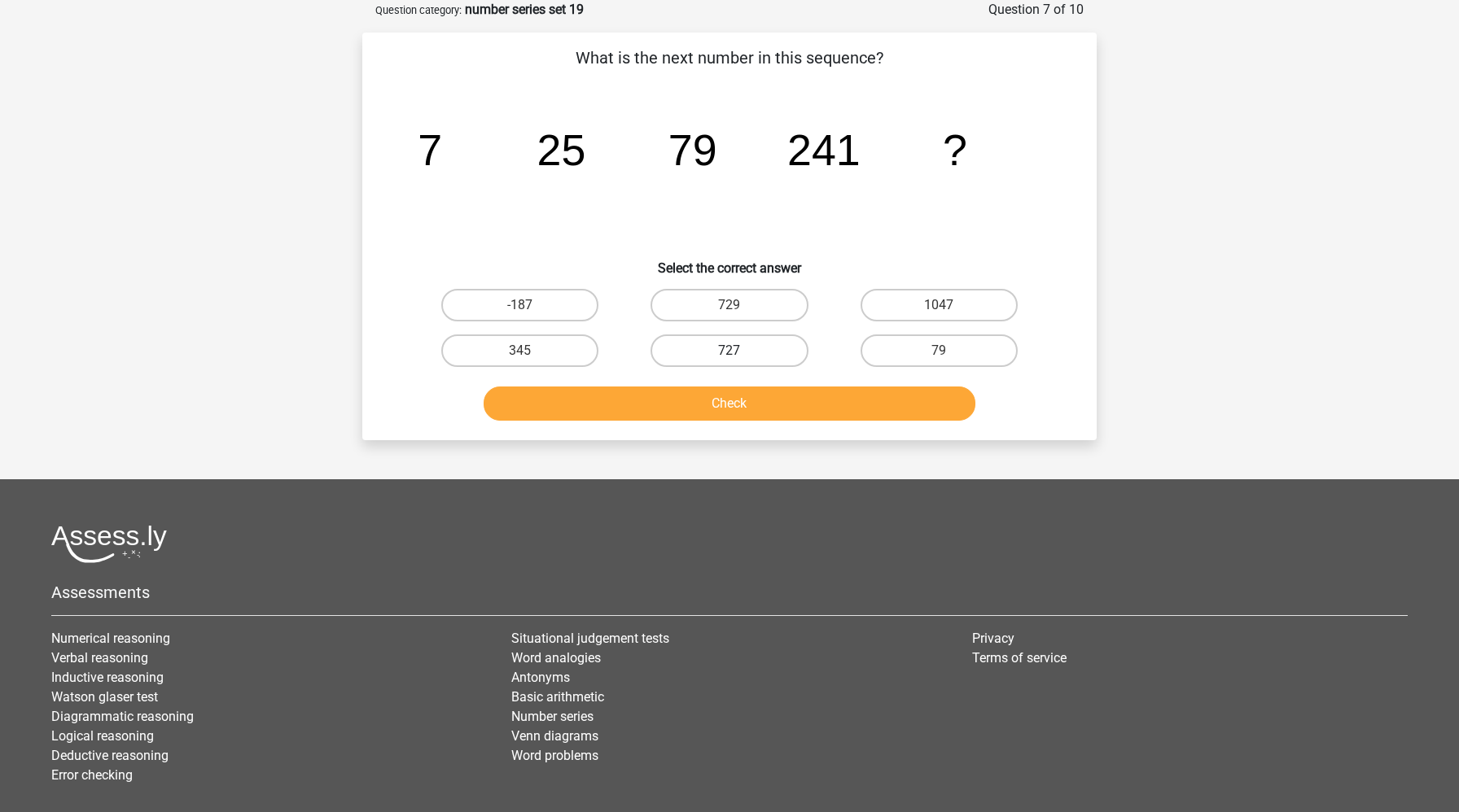
click at [761, 354] on label "727" at bounding box center [729, 351] width 157 height 32
click at [740, 354] on input "727" at bounding box center [735, 356] width 10 height 10
radio input "true"
click at [747, 397] on button "Check" at bounding box center [730, 403] width 492 height 34
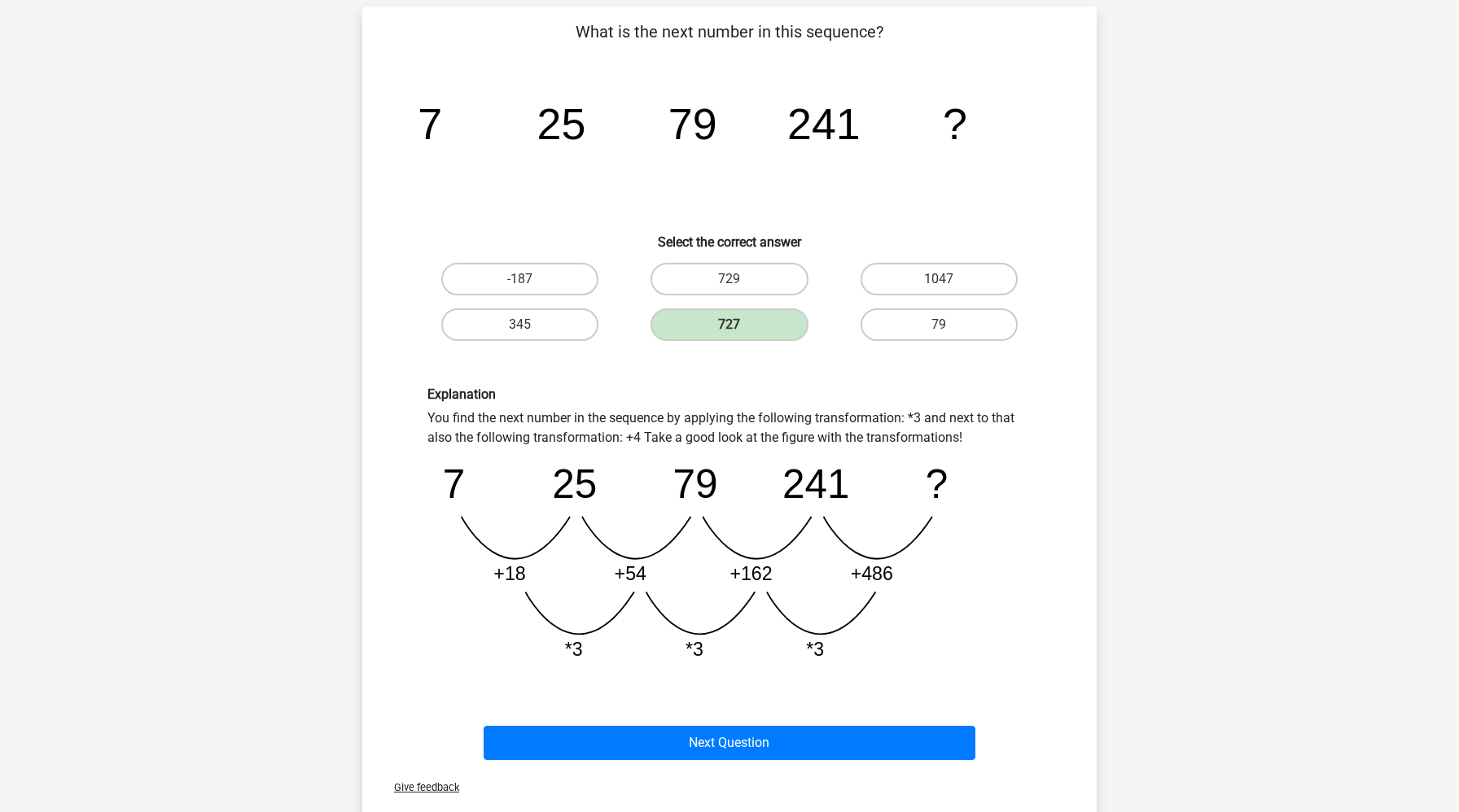
scroll to position [118, 0]
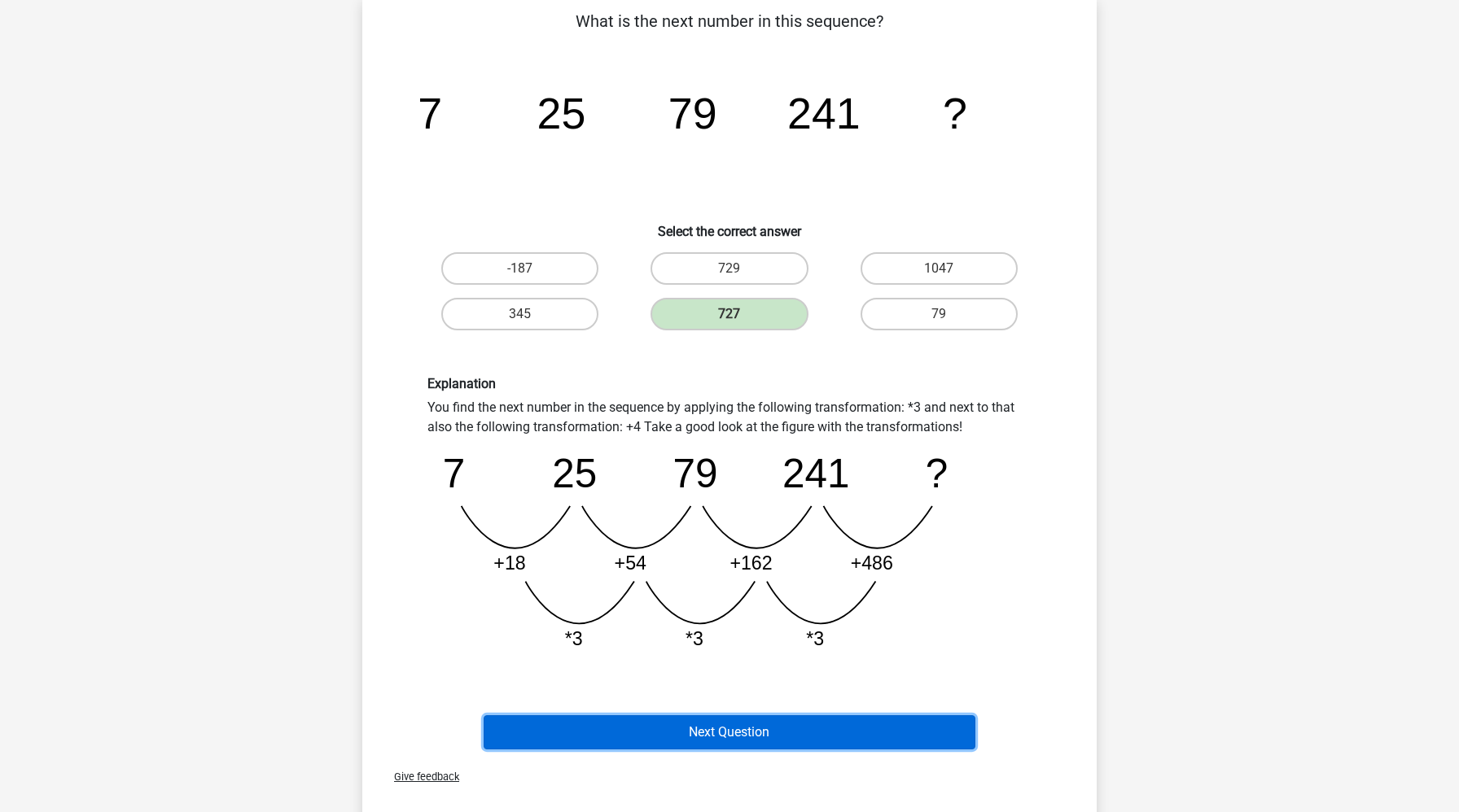
click at [745, 730] on button "Next Question" at bounding box center [730, 733] width 492 height 34
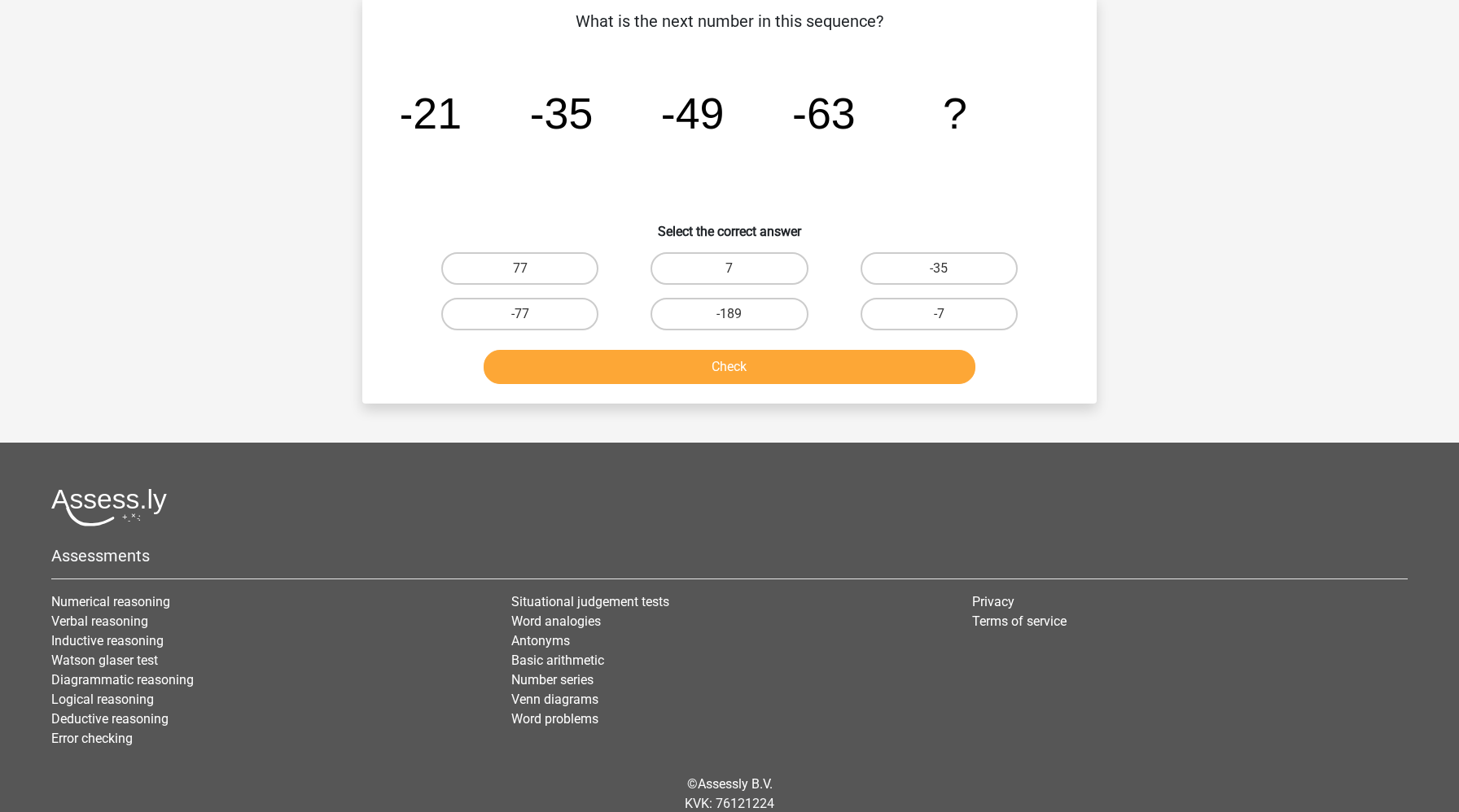
scroll to position [81, 0]
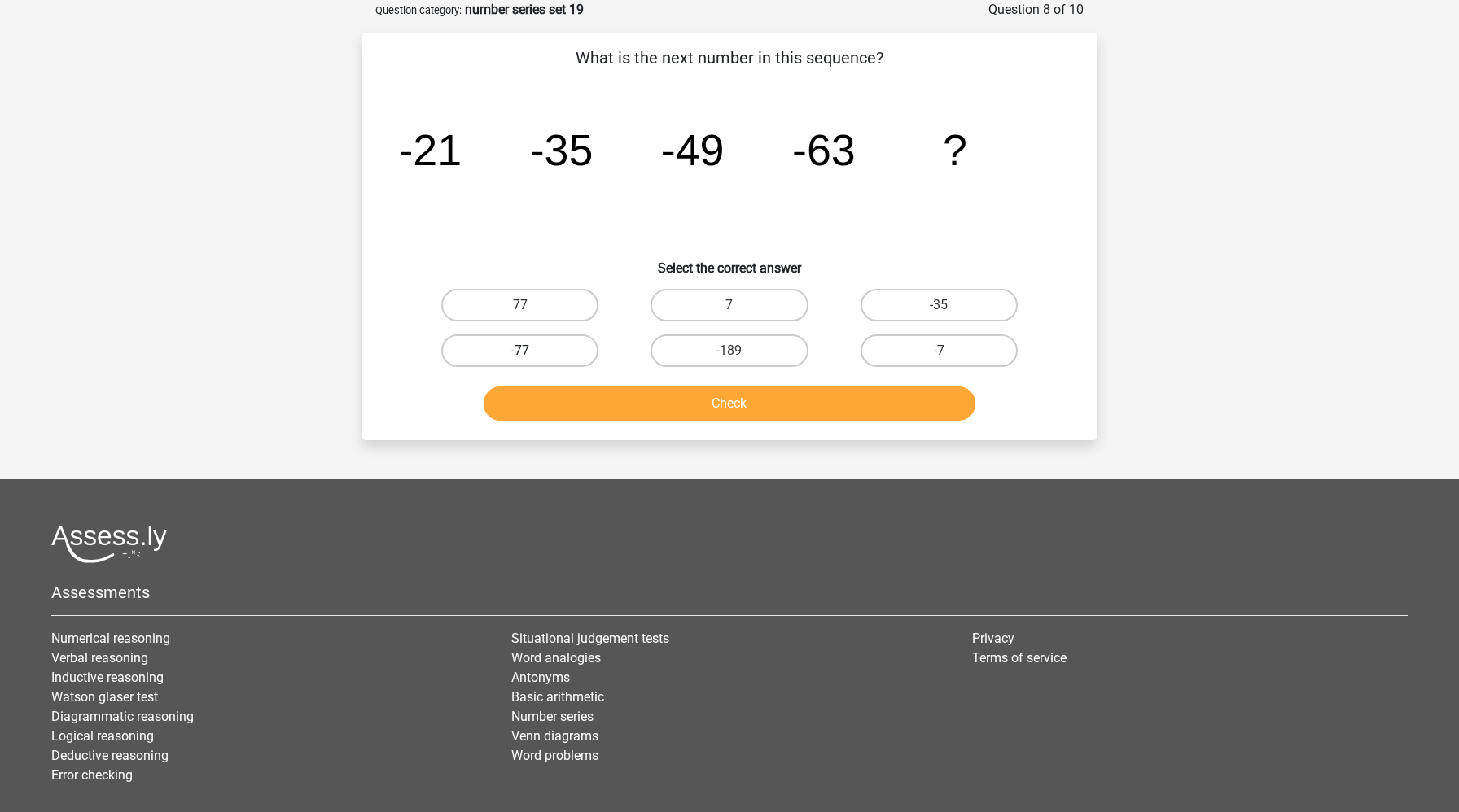
click at [537, 351] on label "-77" at bounding box center [520, 351] width 157 height 32
click at [531, 351] on input "-77" at bounding box center [526, 356] width 10 height 10
radio input "true"
click at [560, 406] on button "Check" at bounding box center [730, 403] width 492 height 34
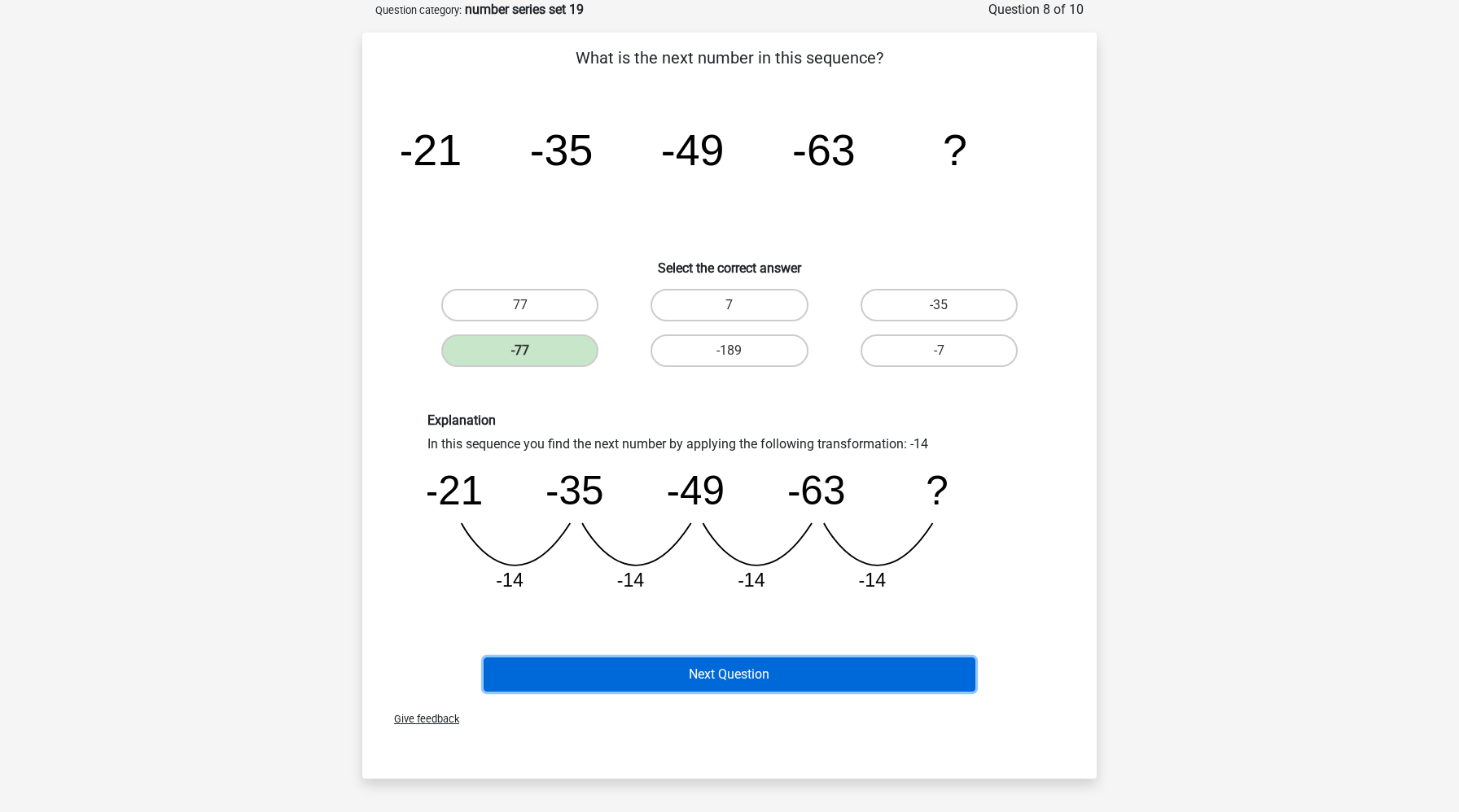
click at [611, 676] on button "Next Question" at bounding box center [730, 675] width 492 height 34
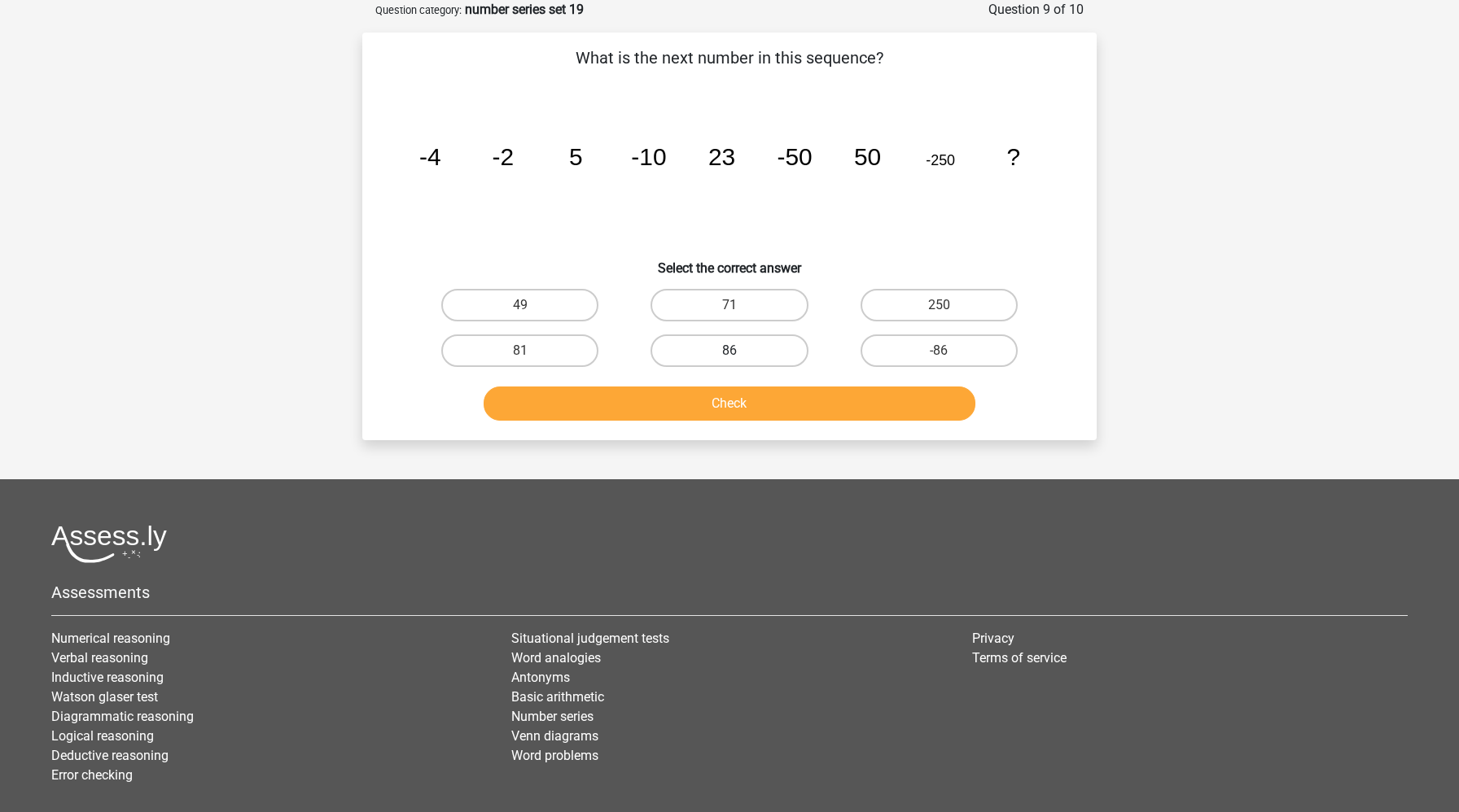
click at [704, 347] on label "86" at bounding box center [729, 351] width 157 height 32
click at [730, 351] on input "86" at bounding box center [735, 356] width 10 height 10
radio input "true"
click at [706, 398] on button "Check" at bounding box center [730, 403] width 492 height 34
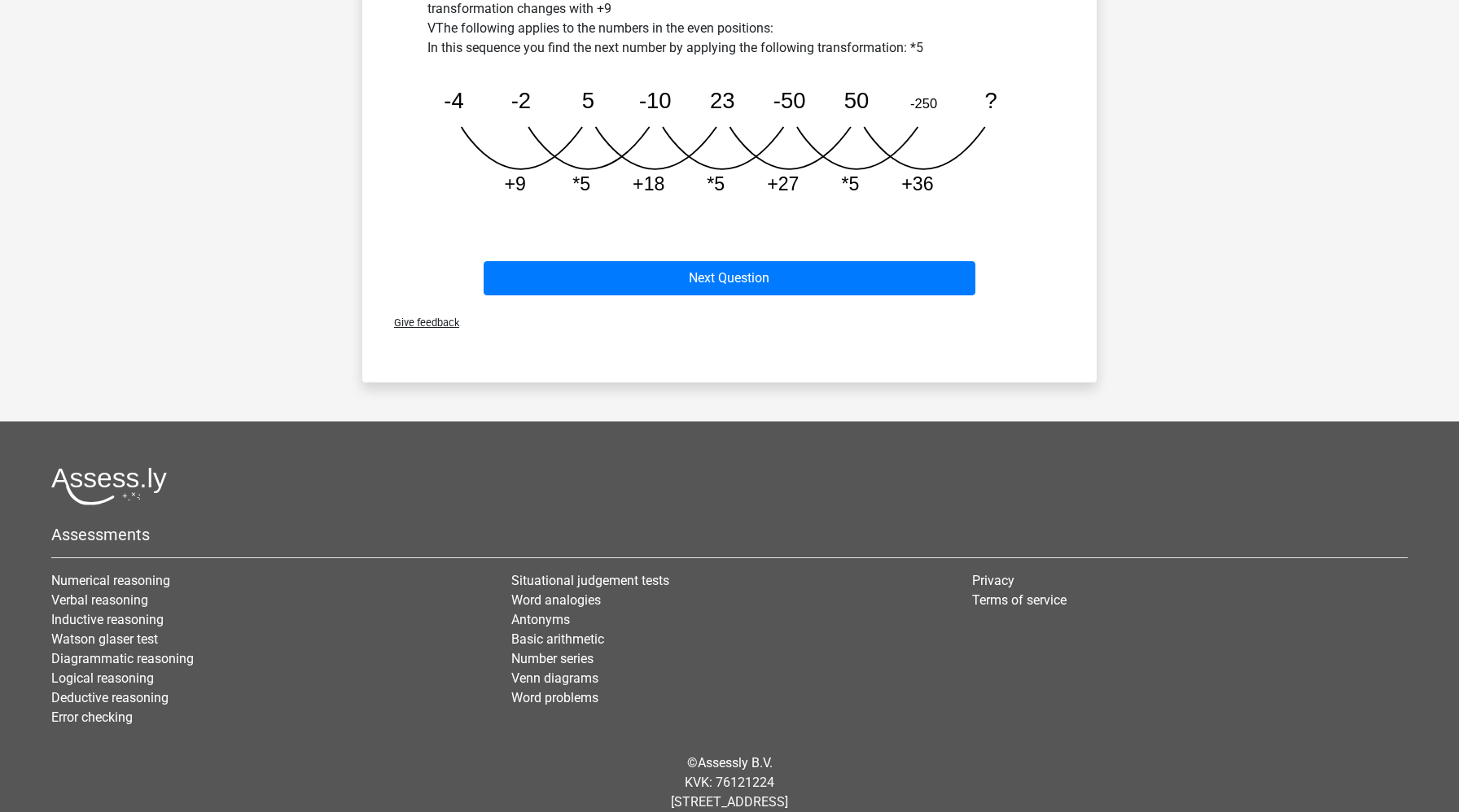
scroll to position [673, 0]
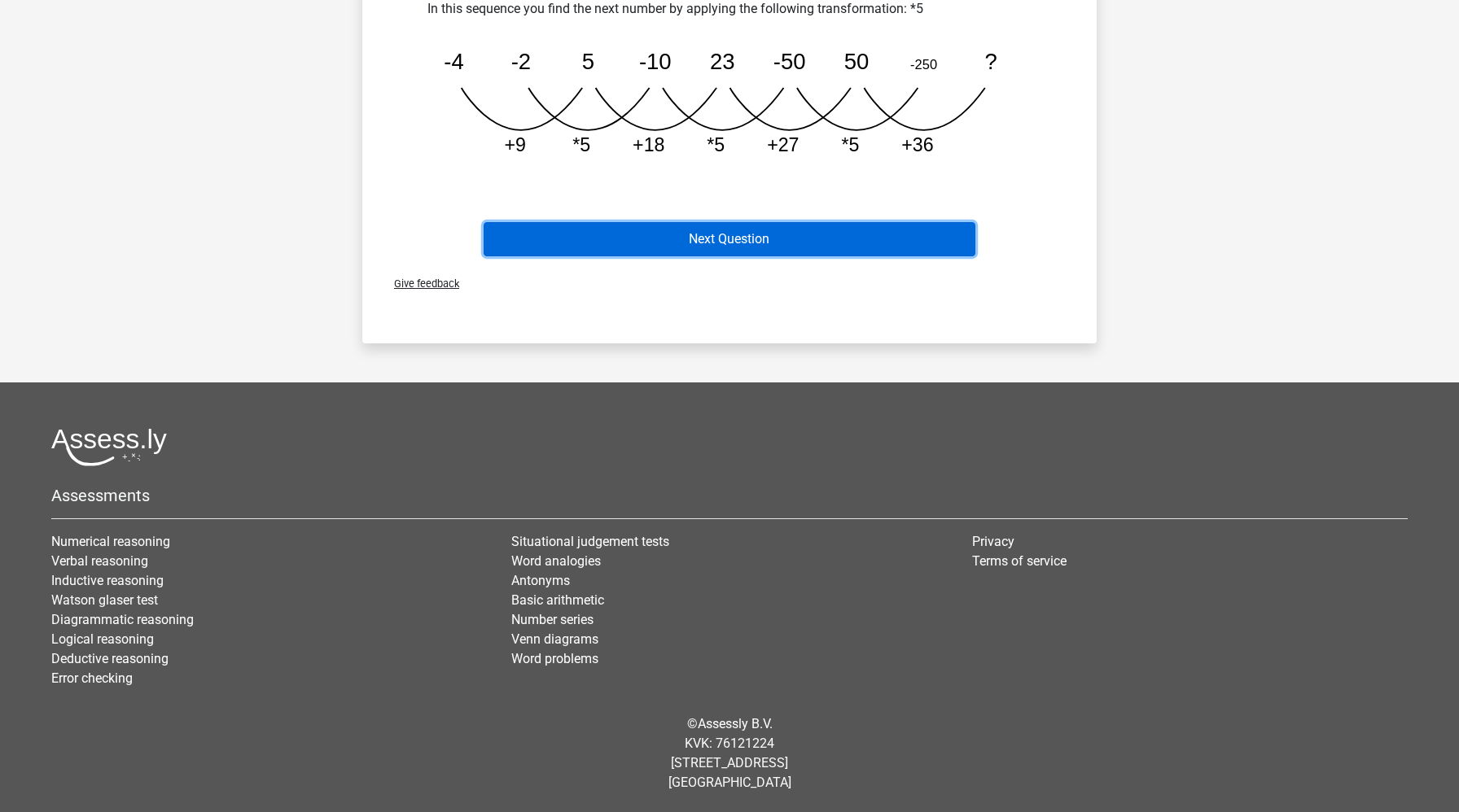
click at [740, 229] on button "Next Question" at bounding box center [730, 239] width 492 height 34
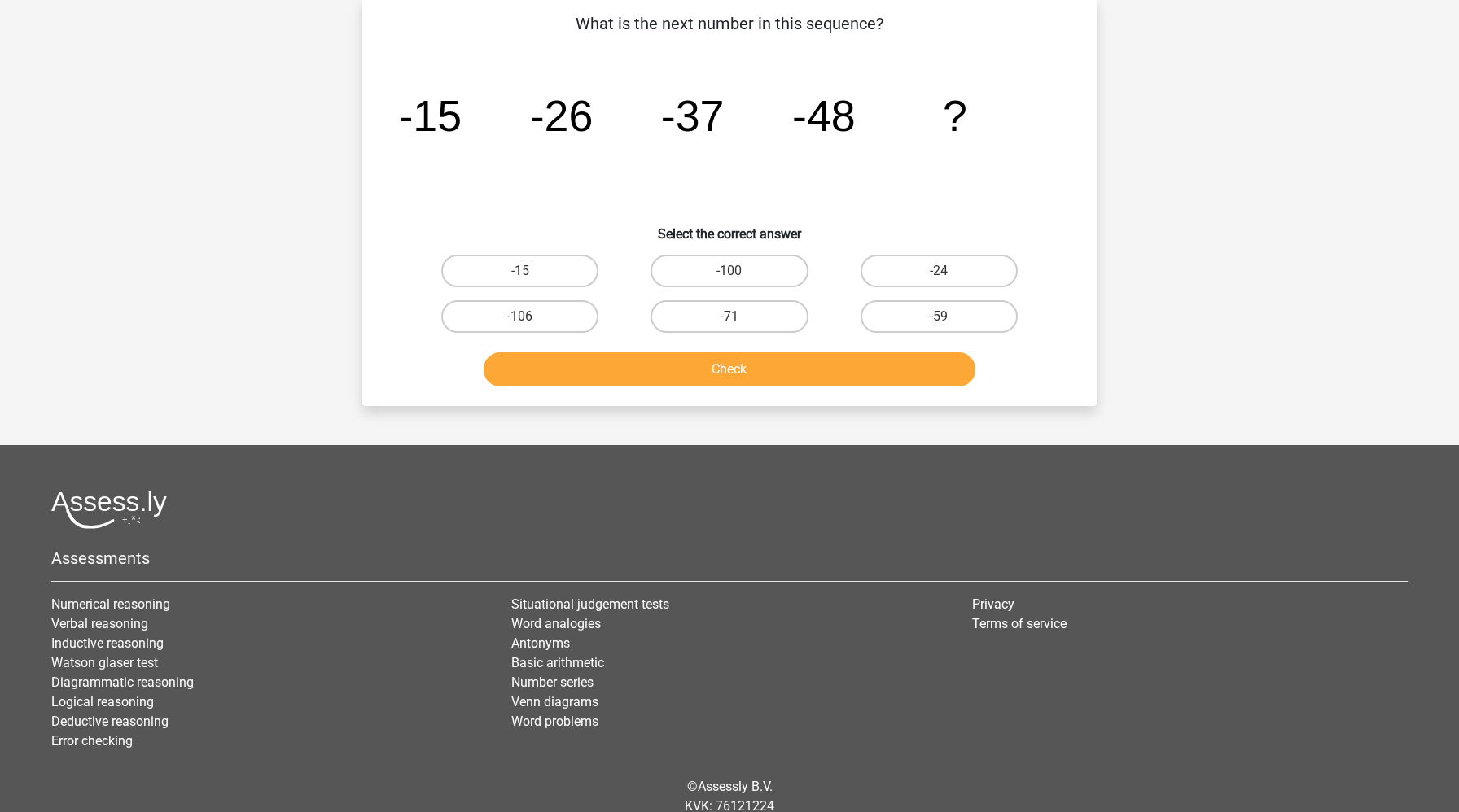
scroll to position [81, 0]
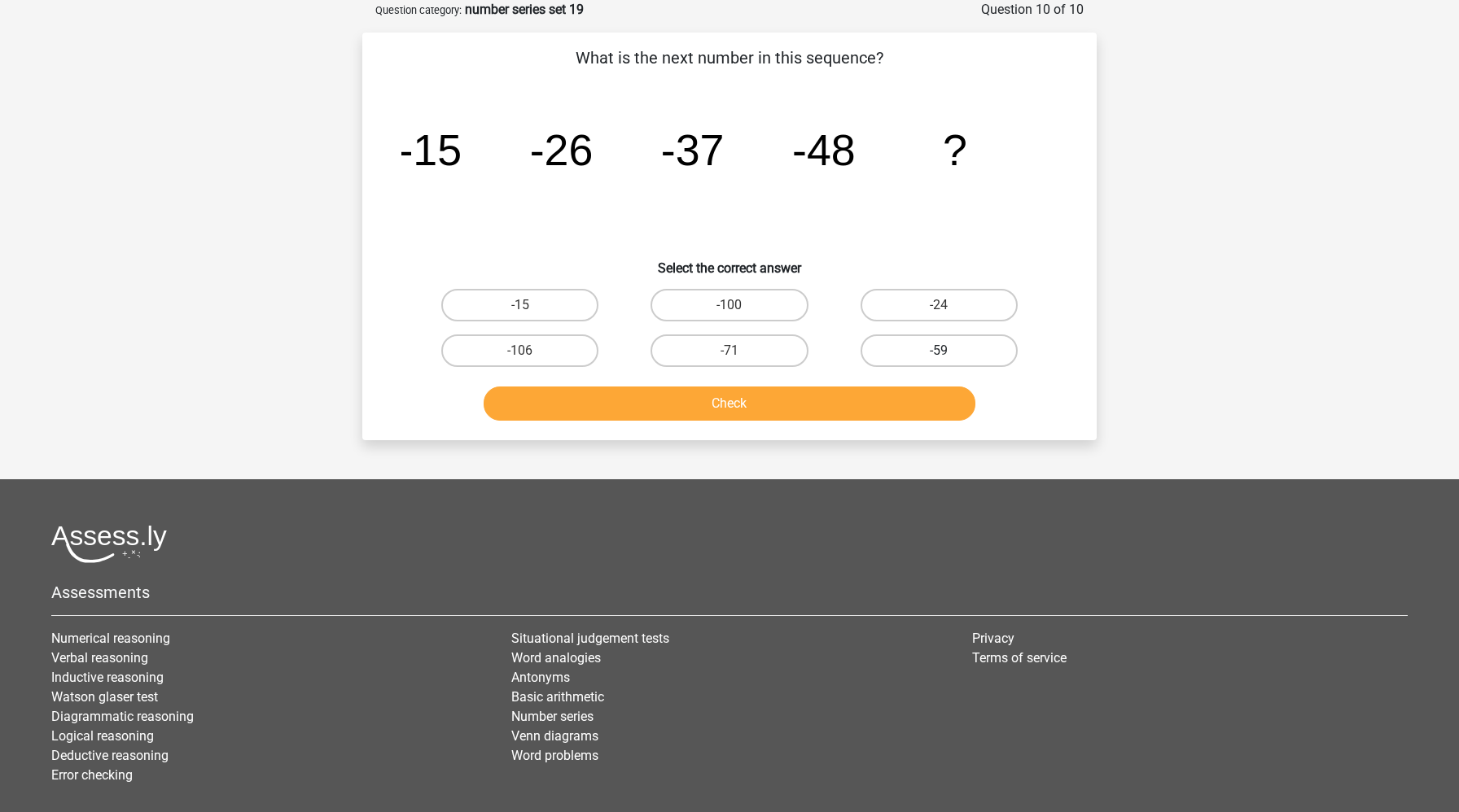
click at [914, 345] on label "-59" at bounding box center [939, 351] width 157 height 32
click at [939, 351] on input "-59" at bounding box center [944, 356] width 10 height 10
radio input "true"
click at [860, 410] on button "Check" at bounding box center [730, 403] width 492 height 34
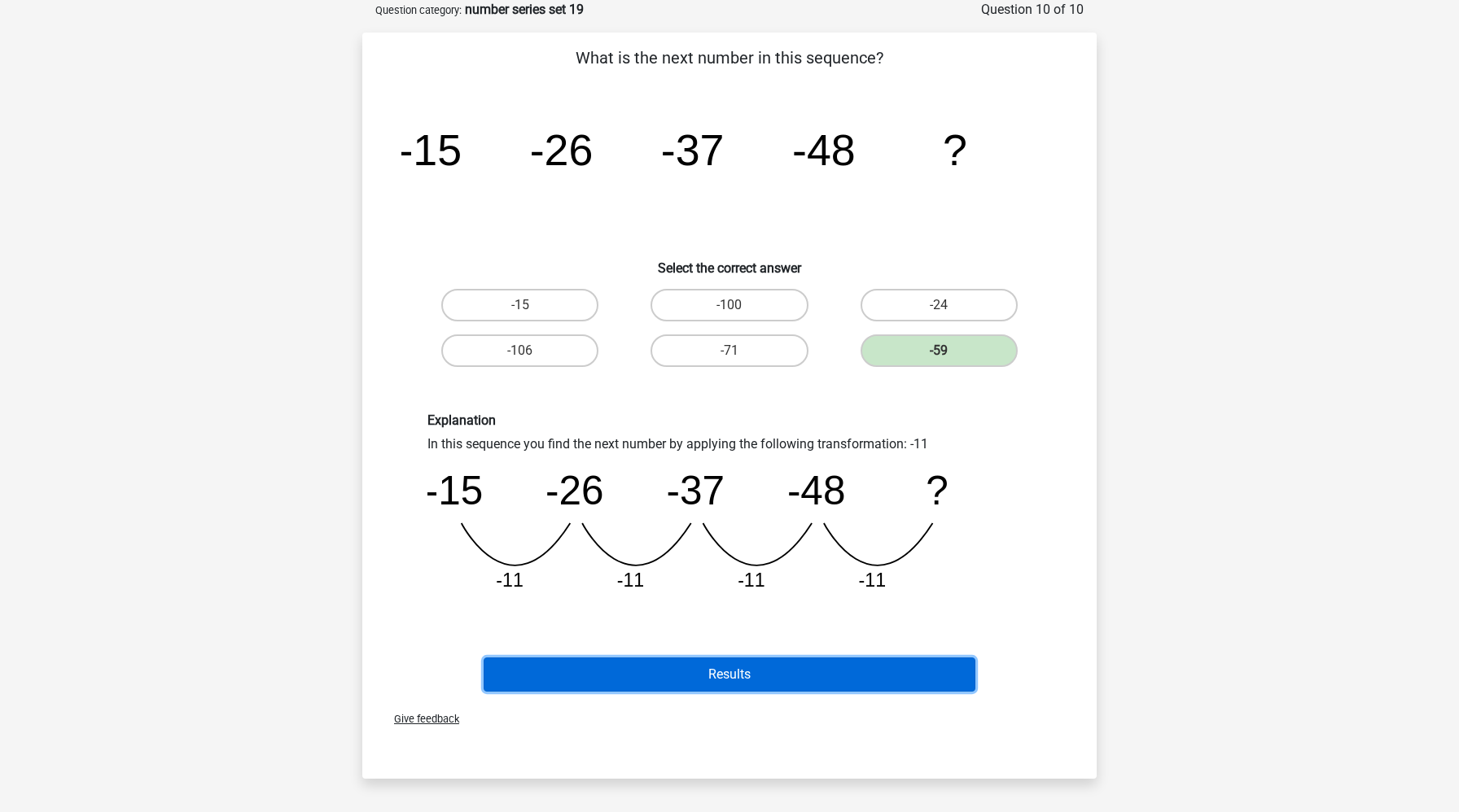
click at [779, 679] on button "Results" at bounding box center [730, 675] width 492 height 34
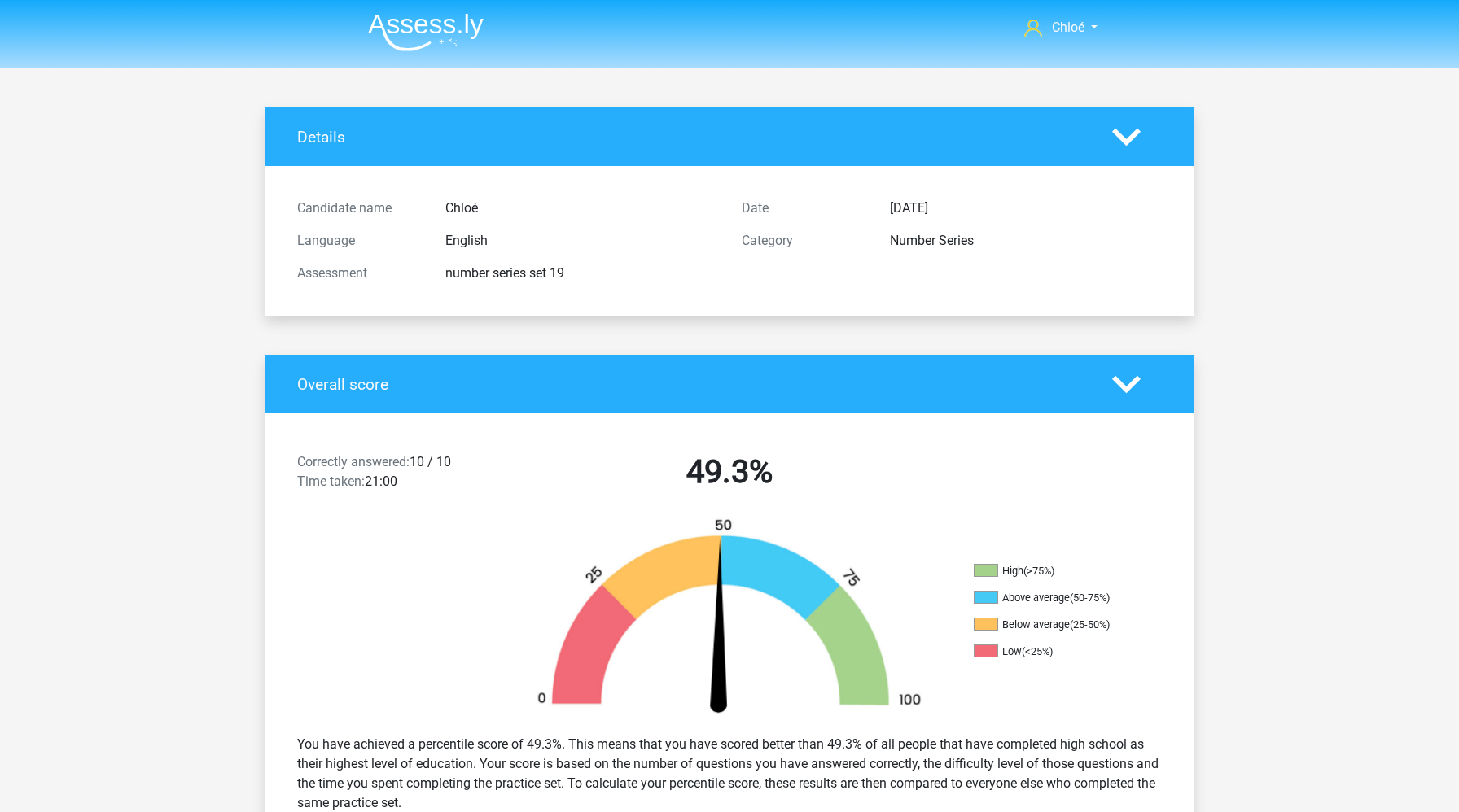
click at [465, 40] on img at bounding box center [425, 32] width 115 height 38
